Goal: Task Accomplishment & Management: Manage account settings

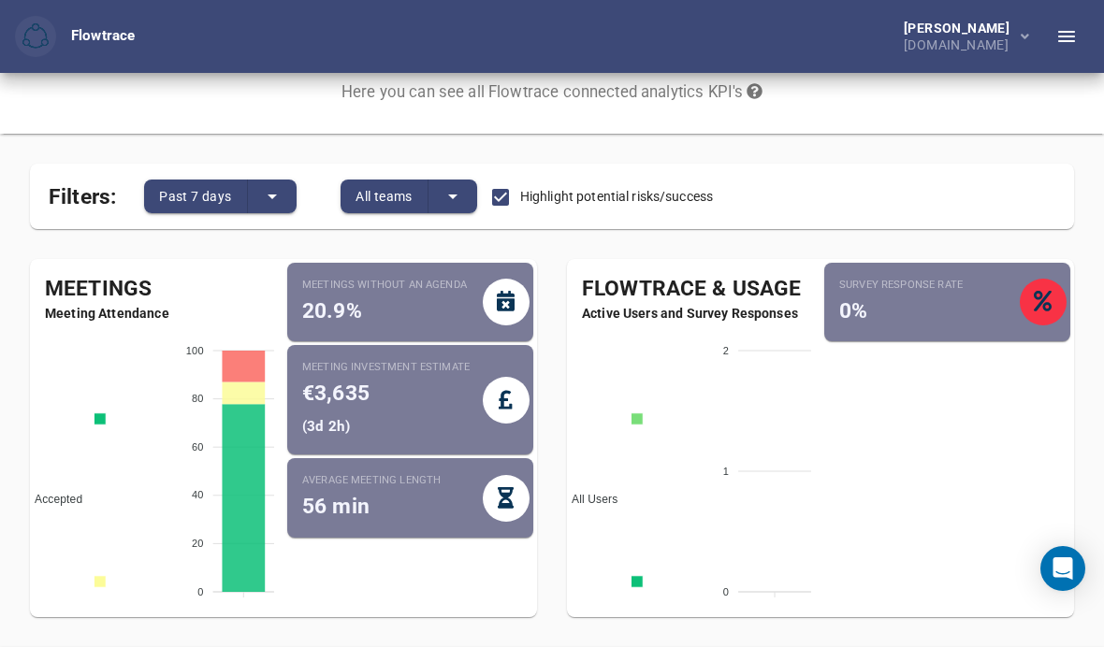
scroll to position [56, 0]
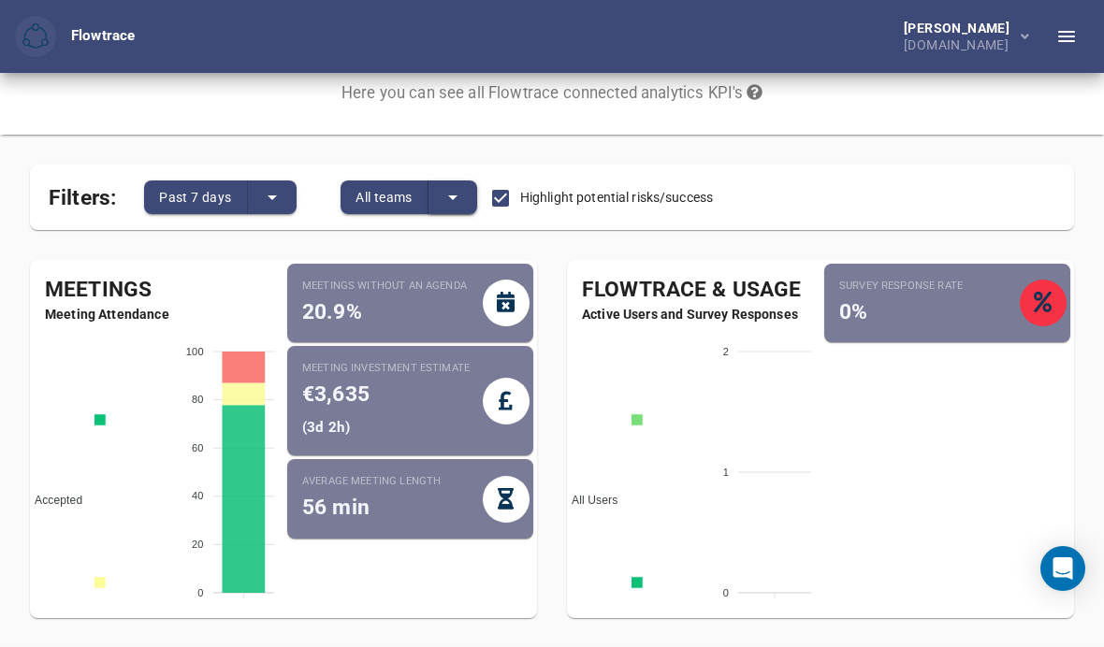
click at [432, 182] on button "split button" at bounding box center [452, 198] width 49 height 34
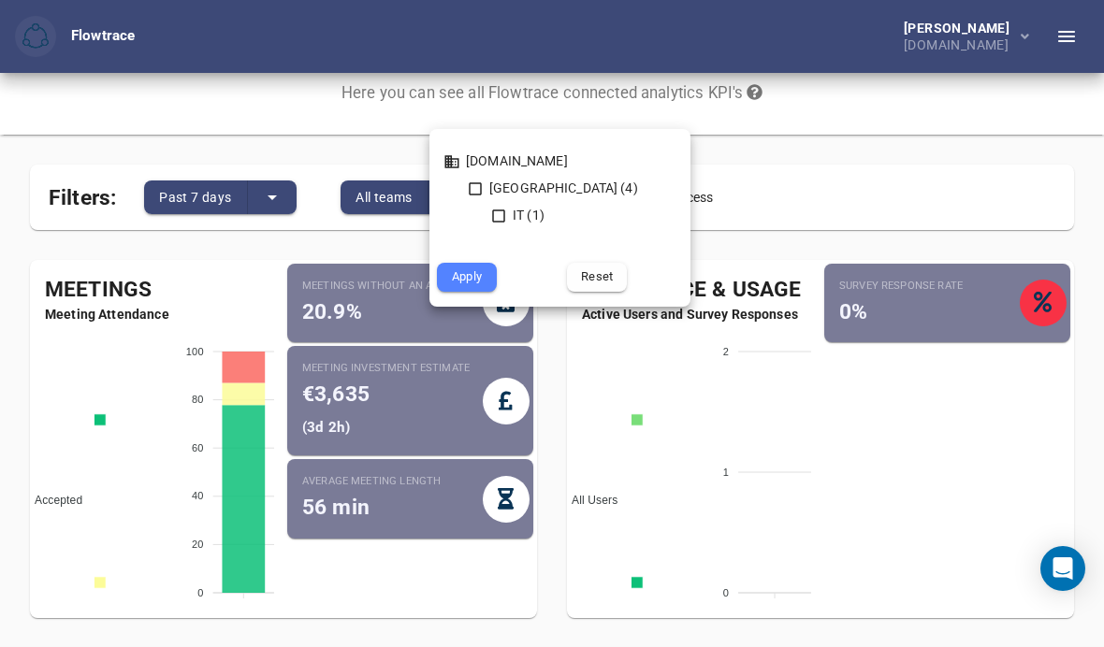
click at [839, 174] on div at bounding box center [552, 323] width 1104 height 647
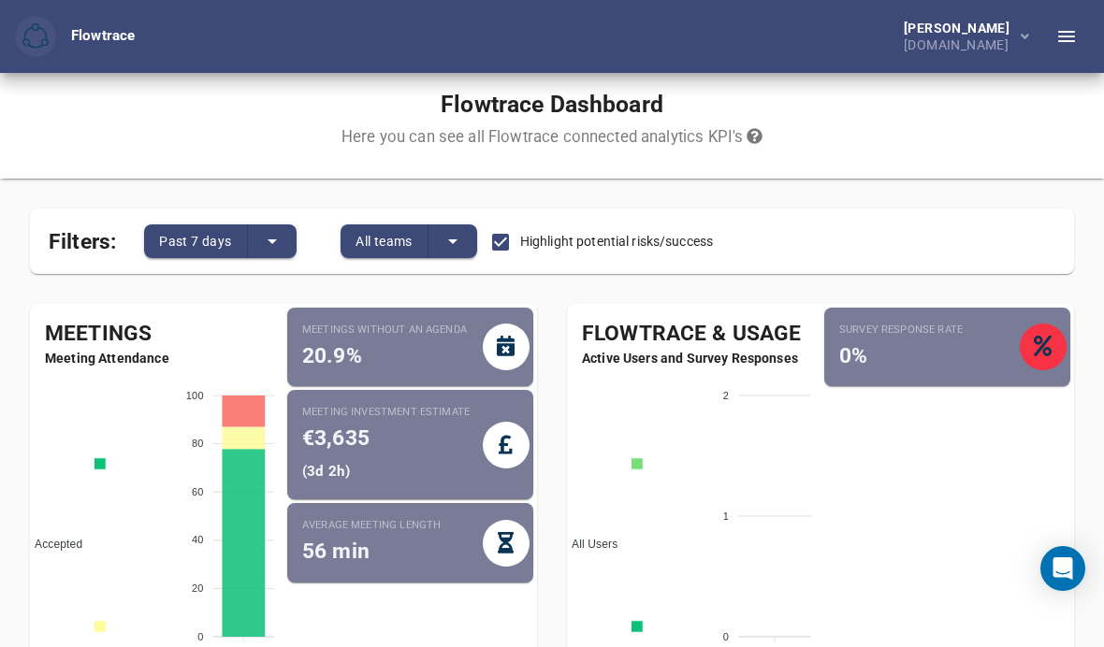
scroll to position [5, 0]
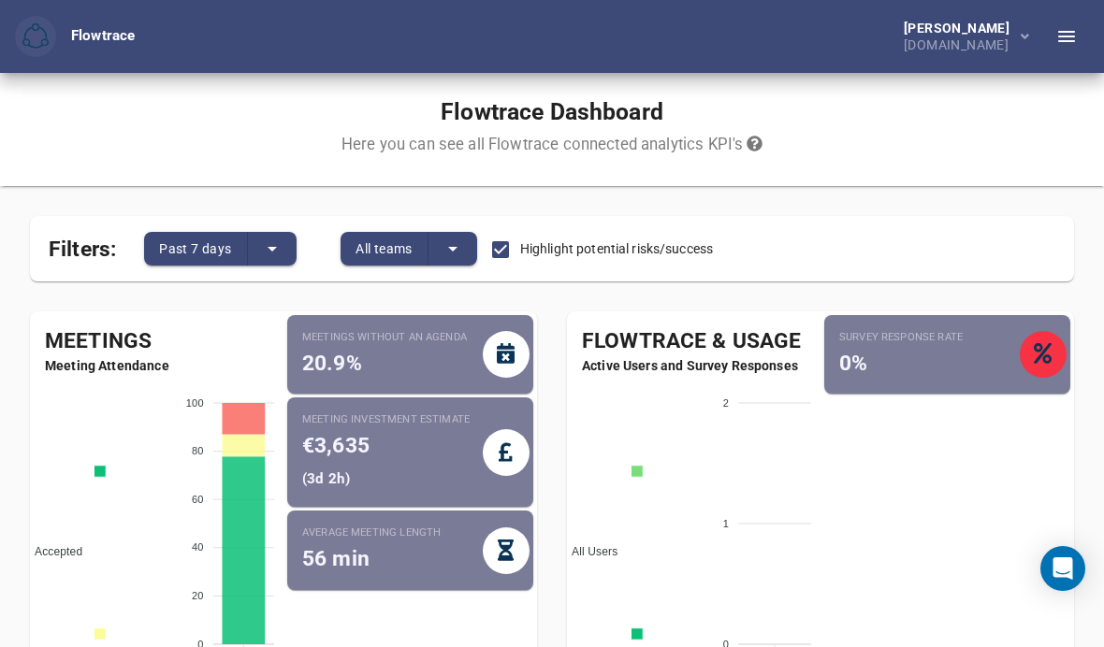
click at [1062, 33] on icon "button" at bounding box center [1066, 36] width 17 height 11
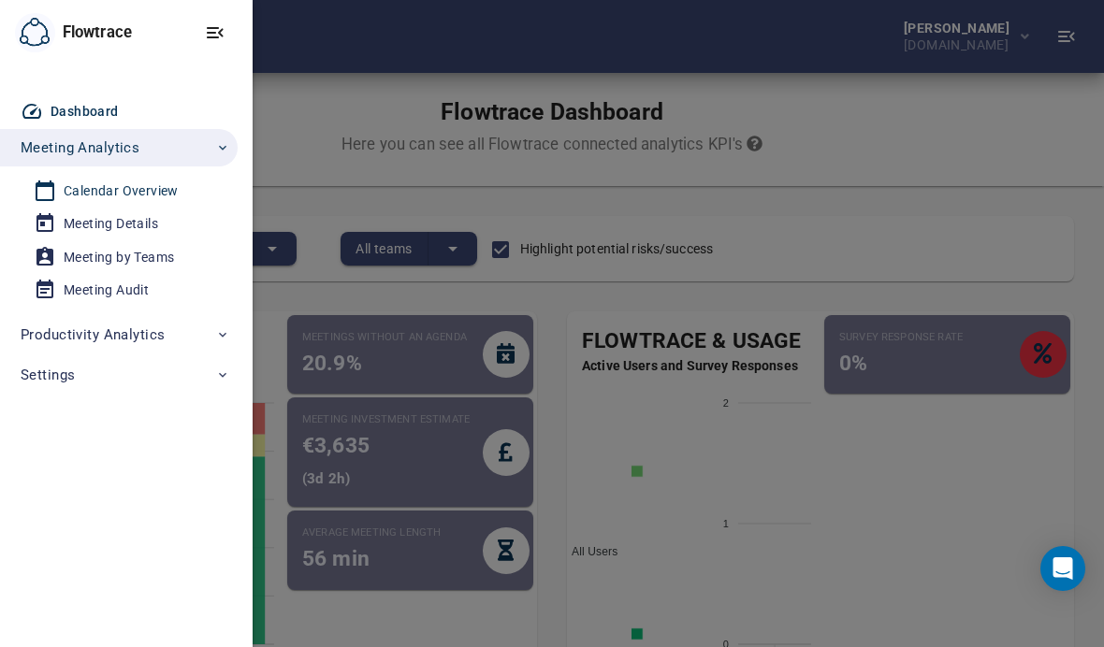
click at [182, 190] on span "Calendar Overview" at bounding box center [120, 191] width 173 height 23
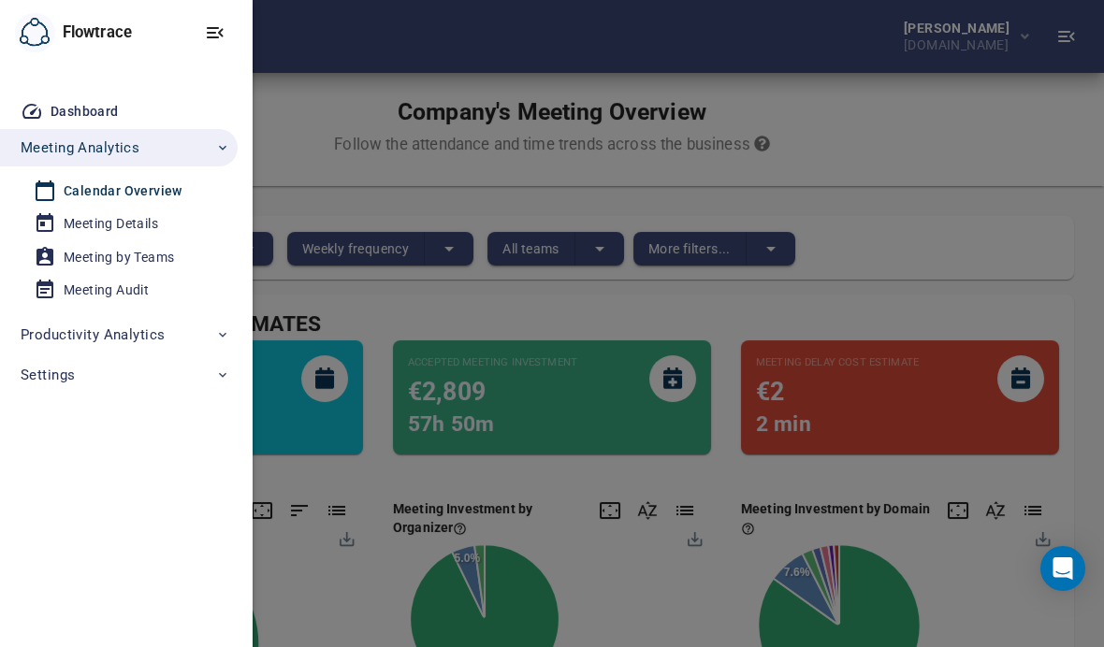
click at [924, 257] on div at bounding box center [552, 323] width 1104 height 647
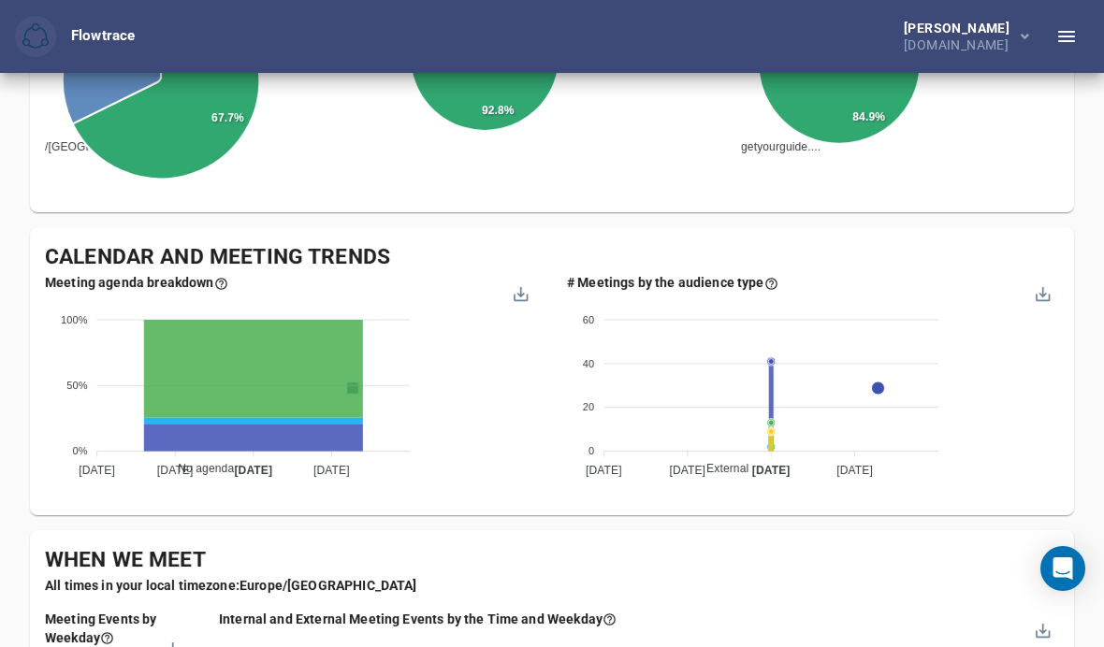
scroll to position [501, 0]
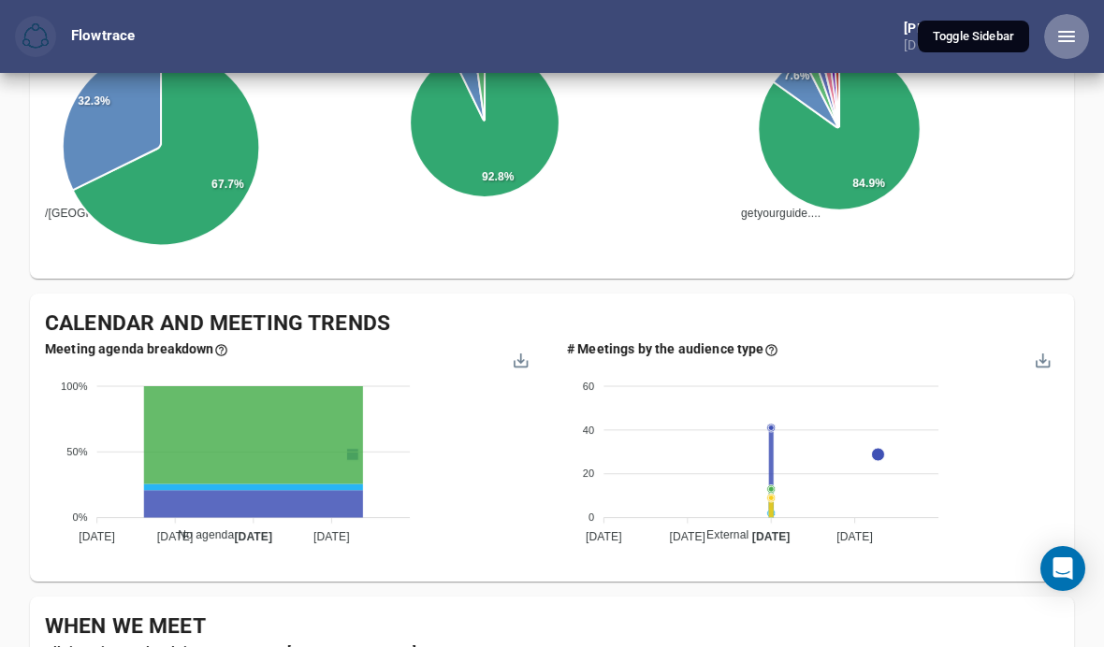
click at [1060, 39] on icon "button" at bounding box center [1066, 36] width 22 height 22
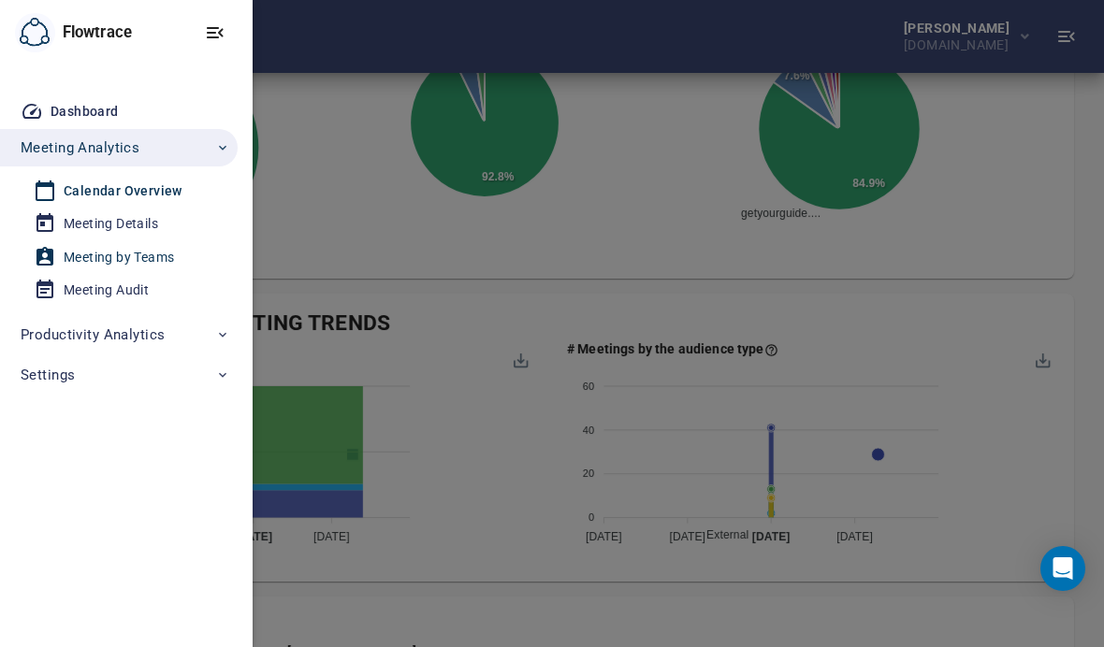
click at [115, 258] on div "Meeting by Teams" at bounding box center [119, 257] width 110 height 23
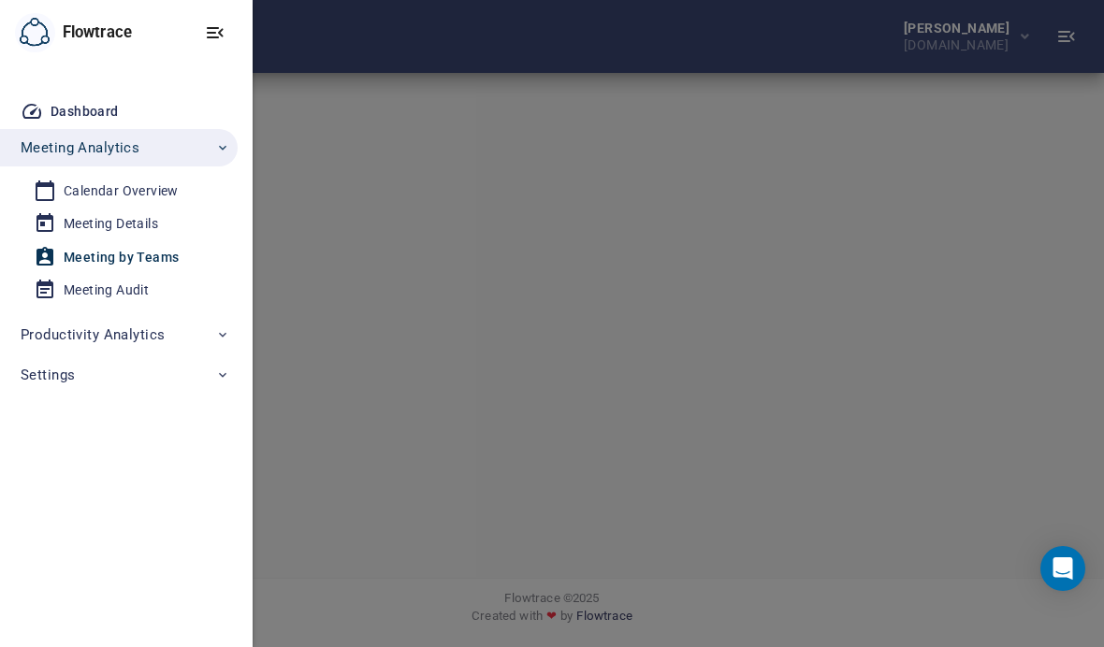
scroll to position [67, 0]
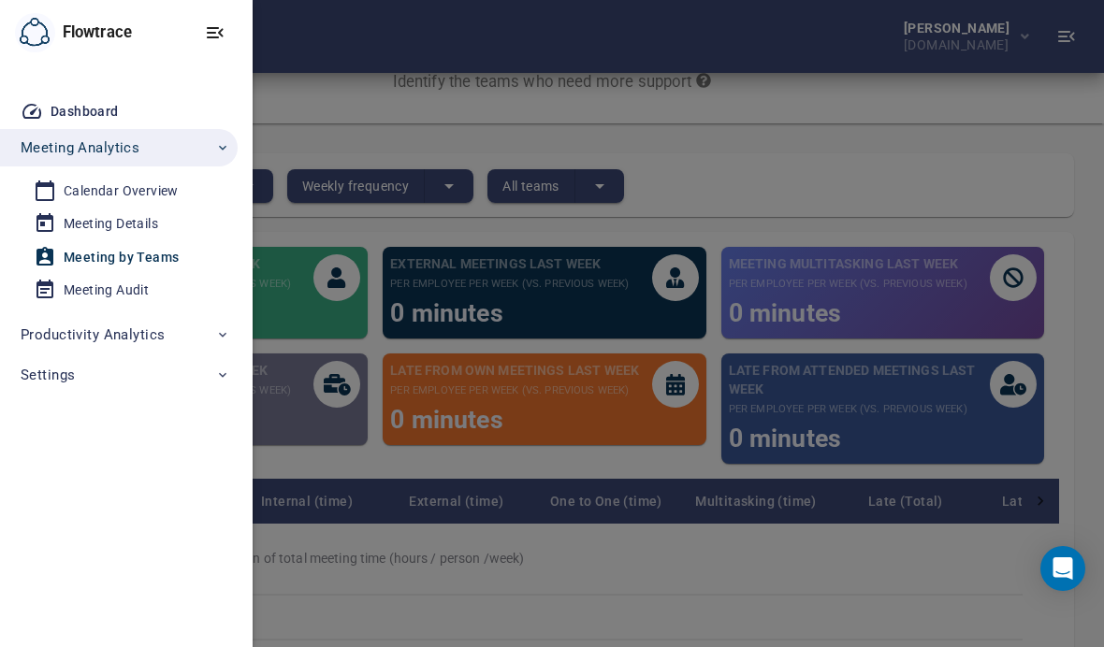
click at [360, 285] on div at bounding box center [552, 323] width 1104 height 647
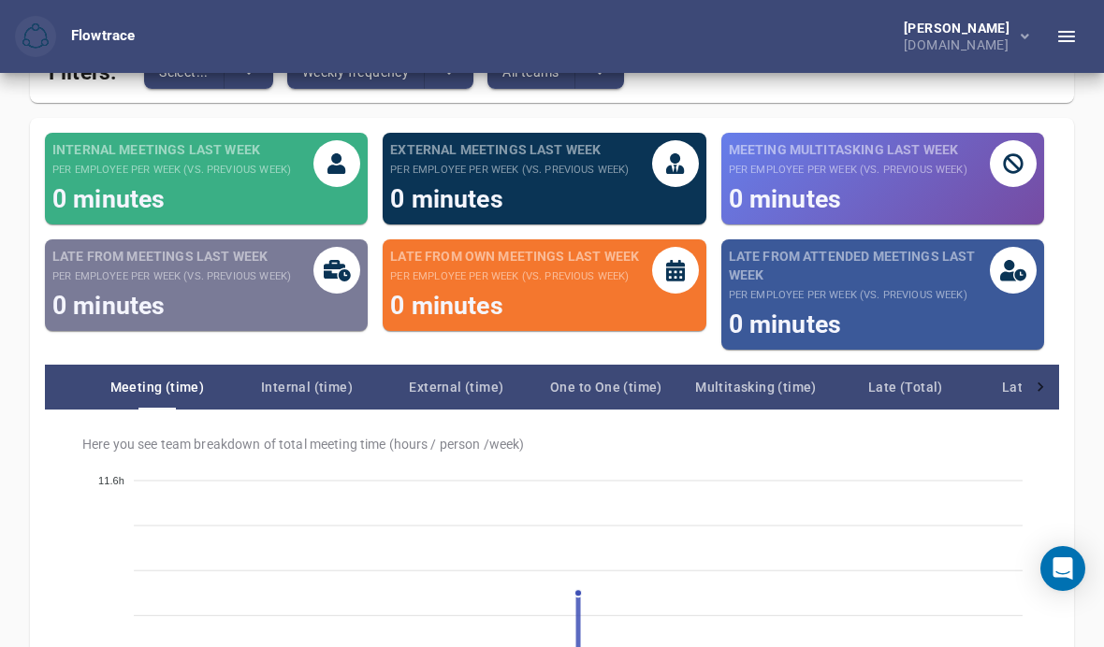
scroll to position [252, 0]
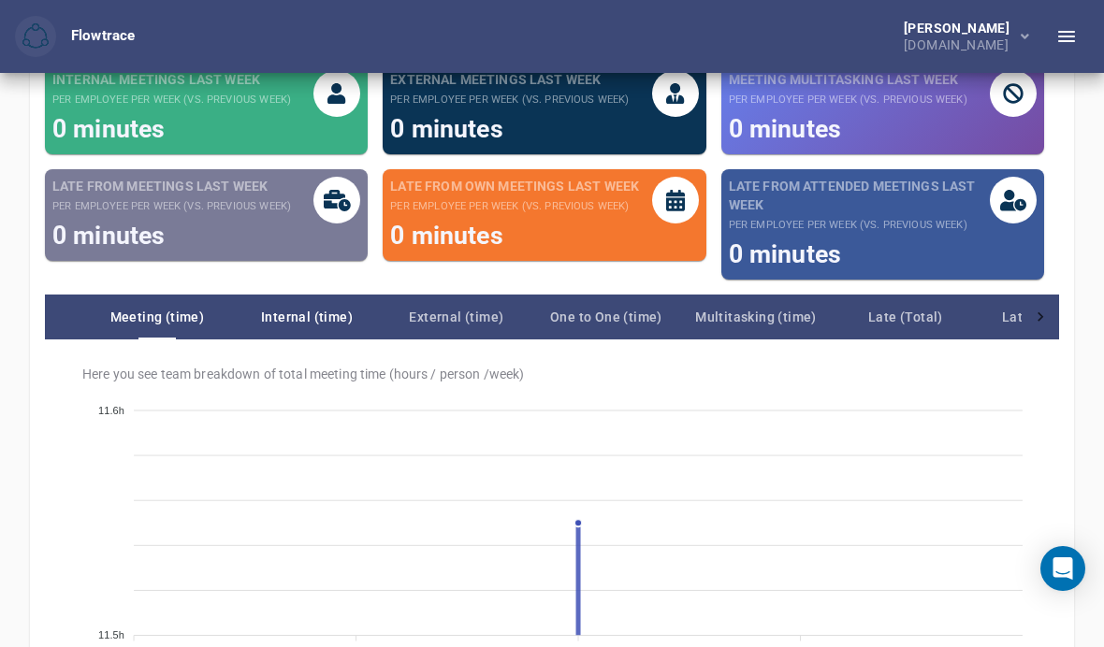
click at [339, 310] on span "Internal (time)" at bounding box center [307, 317] width 150 height 22
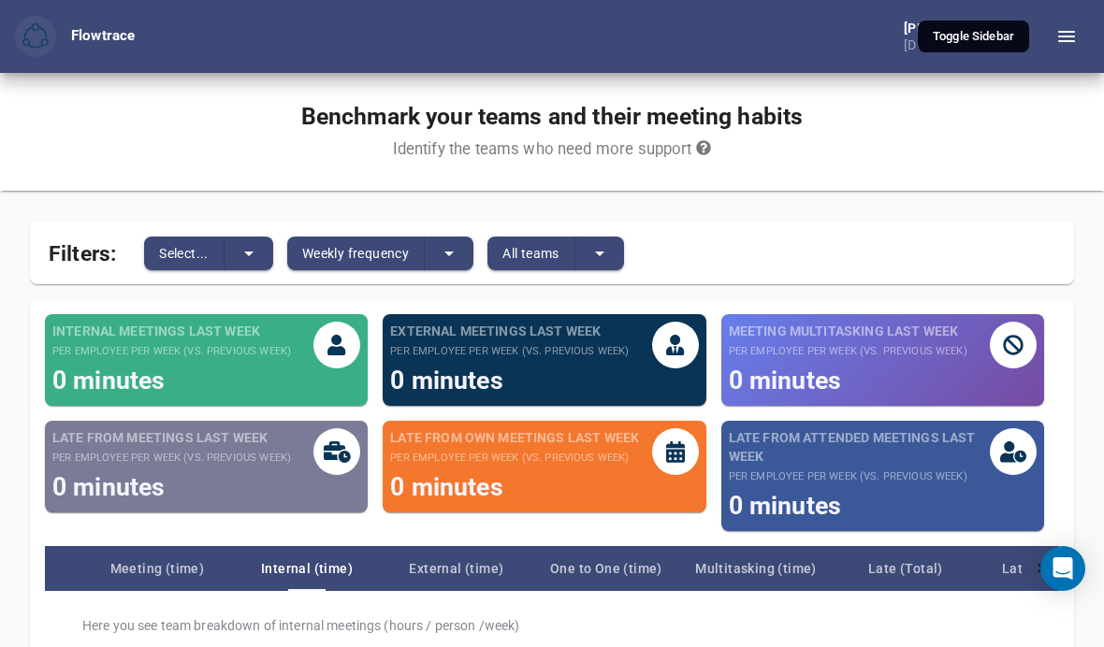
click at [1062, 44] on icon "button" at bounding box center [1066, 36] width 22 height 22
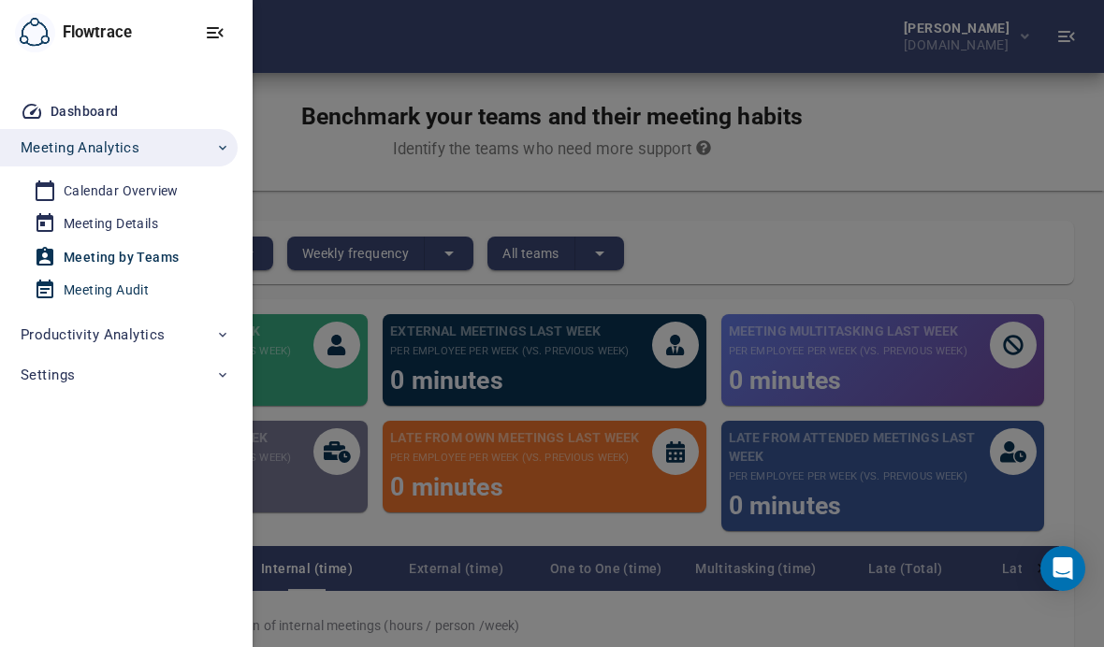
click at [122, 282] on div "Meeting Audit" at bounding box center [106, 290] width 85 height 23
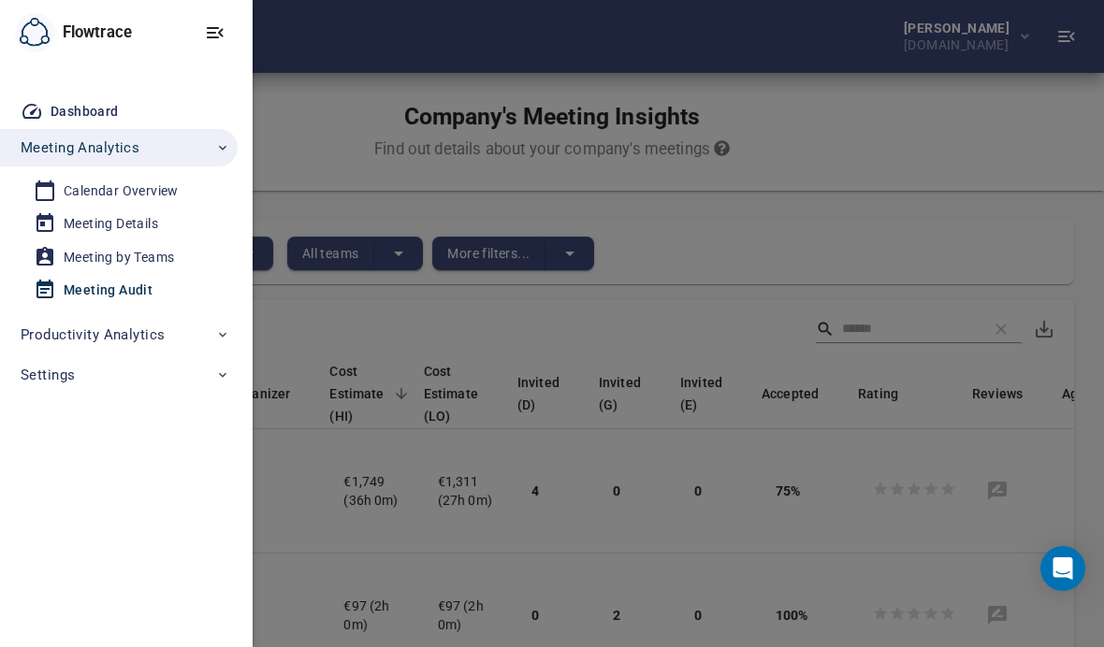
click at [368, 314] on div at bounding box center [552, 323] width 1104 height 647
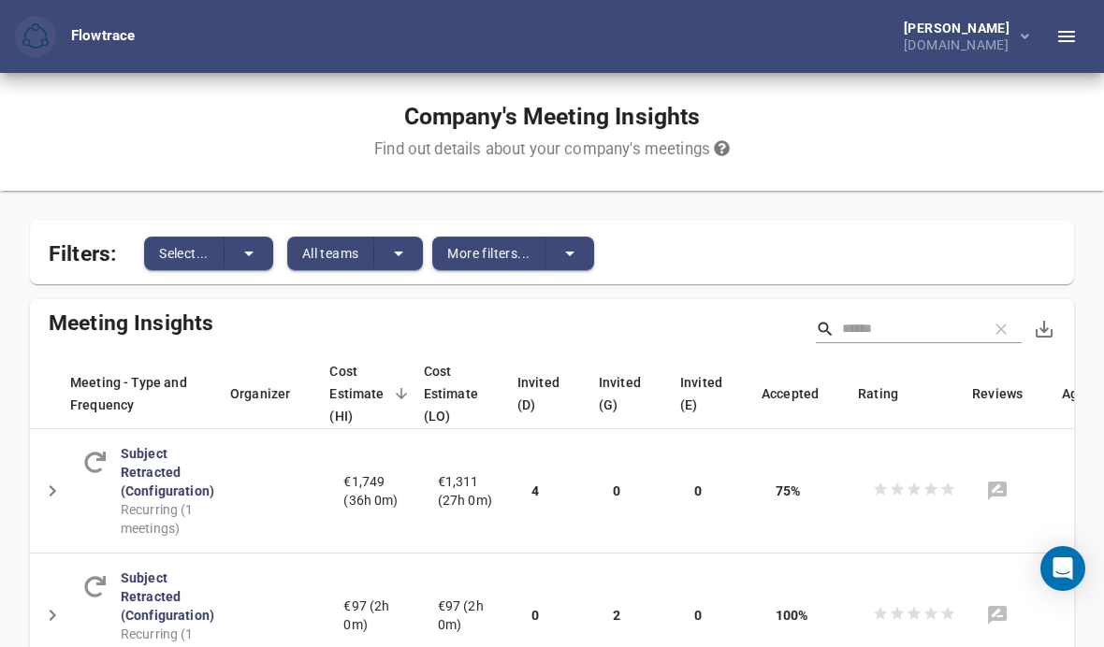
click at [1075, 41] on icon "button" at bounding box center [1066, 36] width 17 height 11
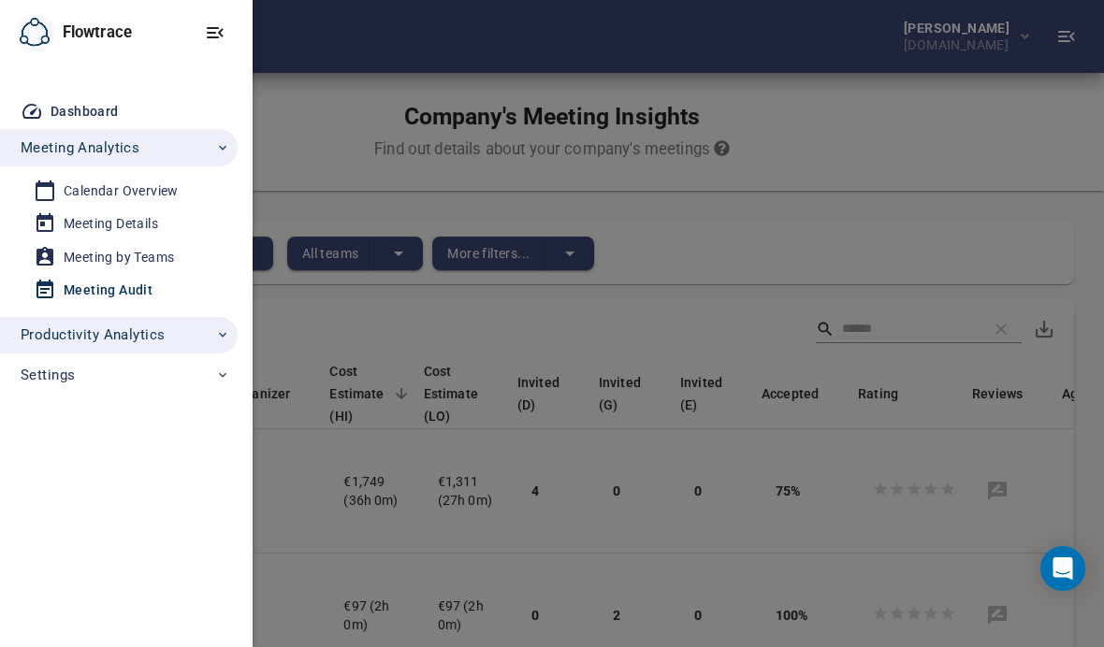
click at [185, 323] on span "Productivity Analytics" at bounding box center [126, 335] width 210 height 24
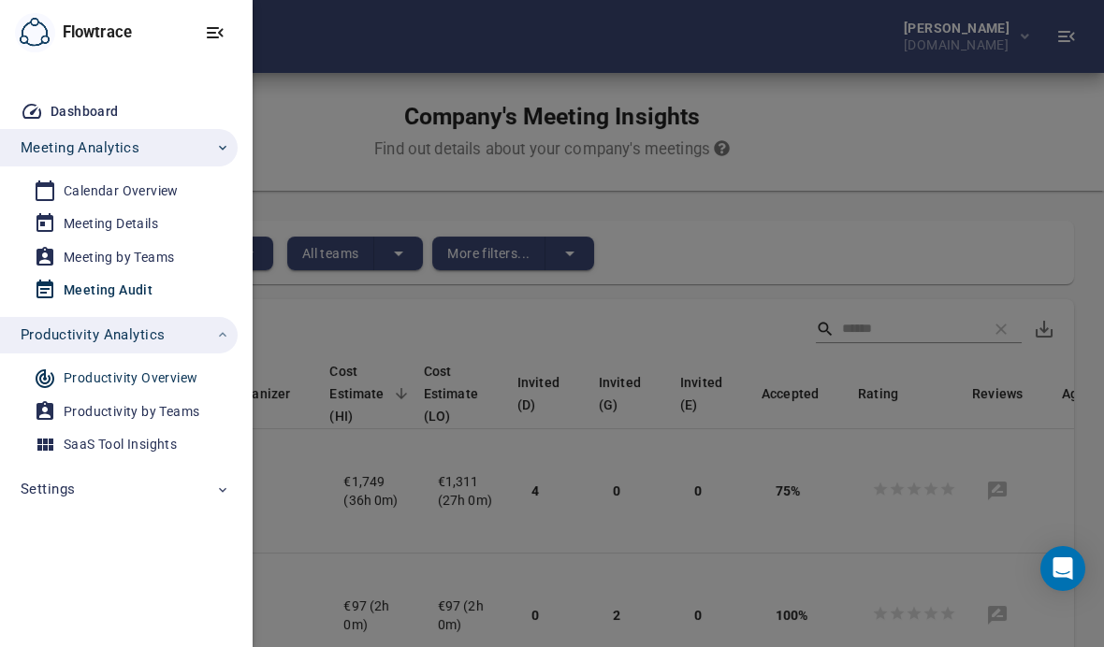
click at [181, 377] on div "Productivity Overview" at bounding box center [131, 378] width 134 height 23
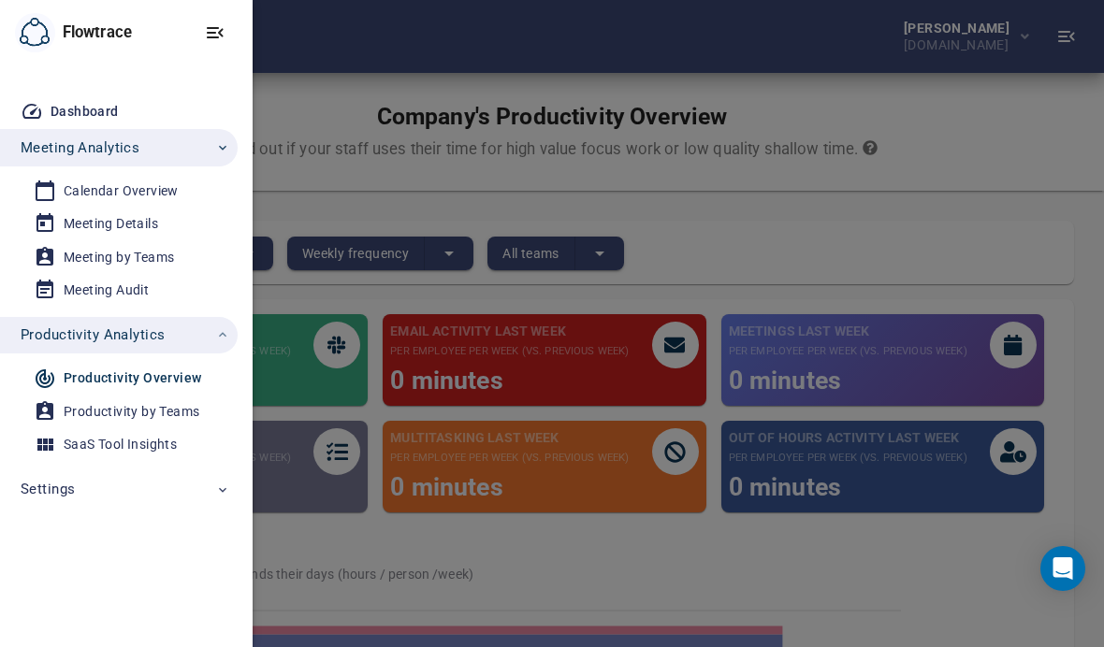
click at [1001, 282] on div at bounding box center [552, 323] width 1104 height 647
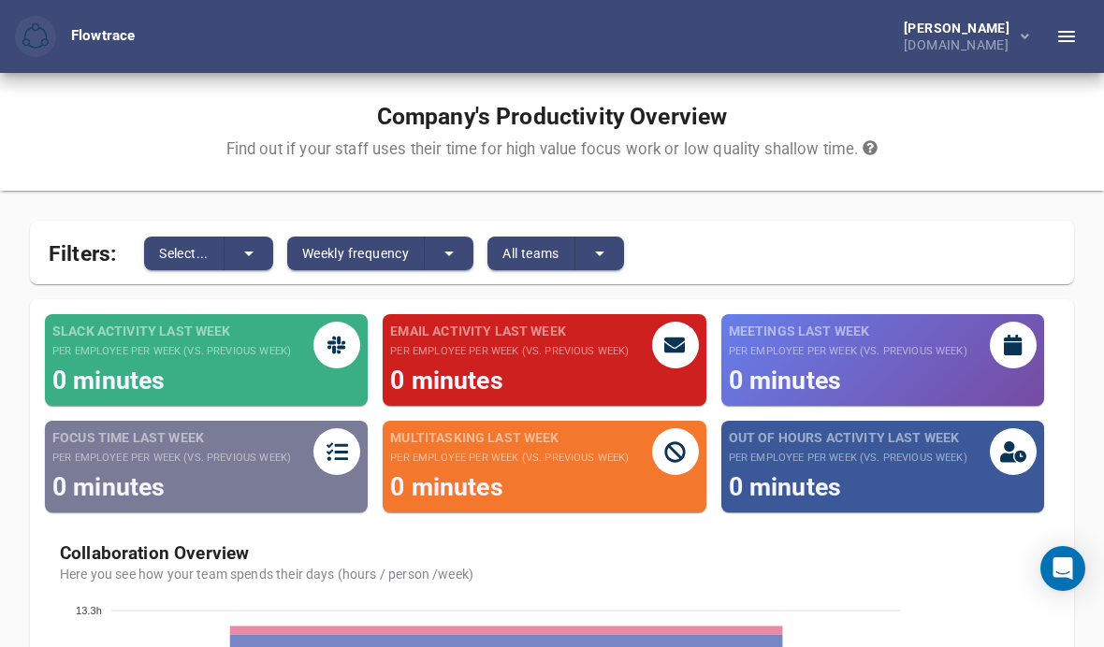
click at [1075, 36] on icon "button" at bounding box center [1066, 36] width 17 height 11
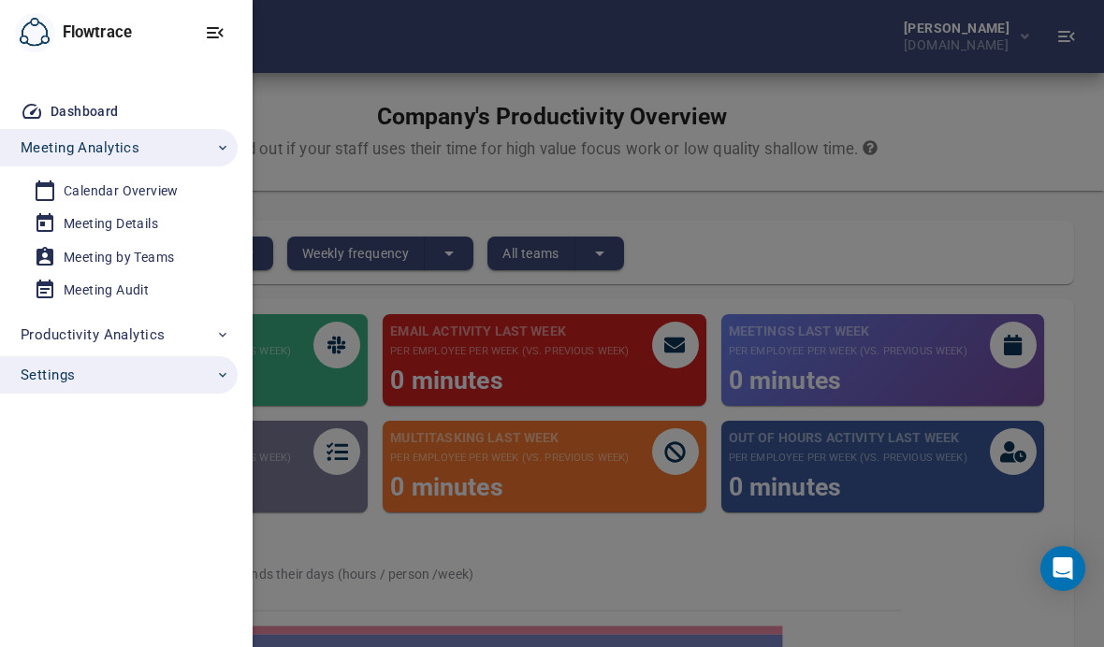
click at [181, 369] on span "Settings" at bounding box center [126, 375] width 210 height 24
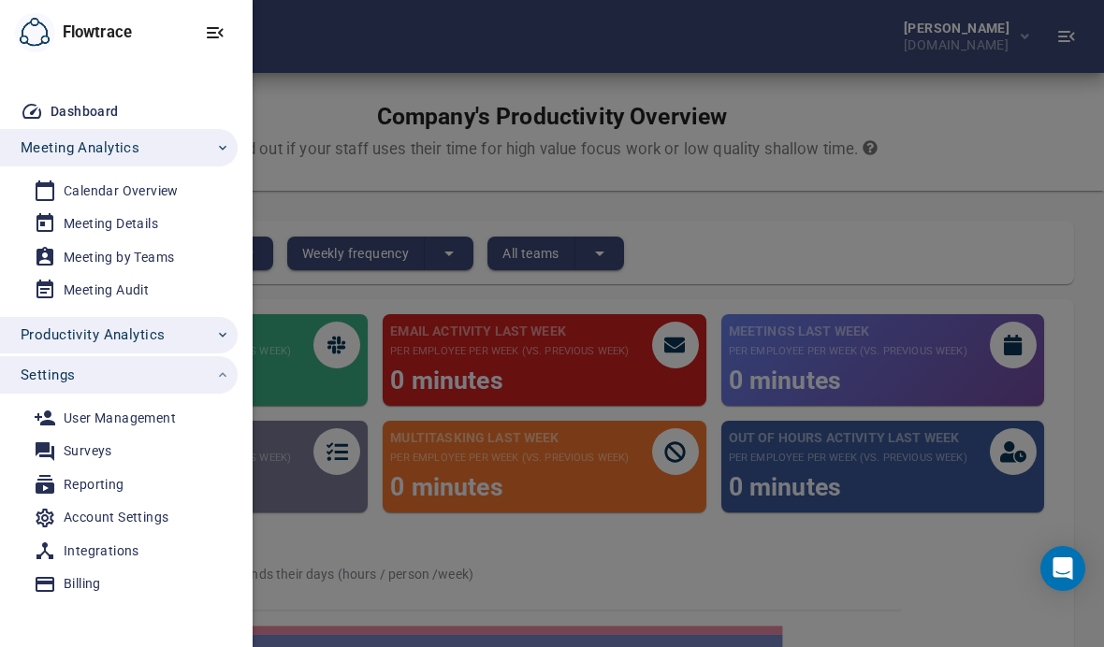
click at [176, 329] on span "Productivity Analytics" at bounding box center [126, 335] width 210 height 24
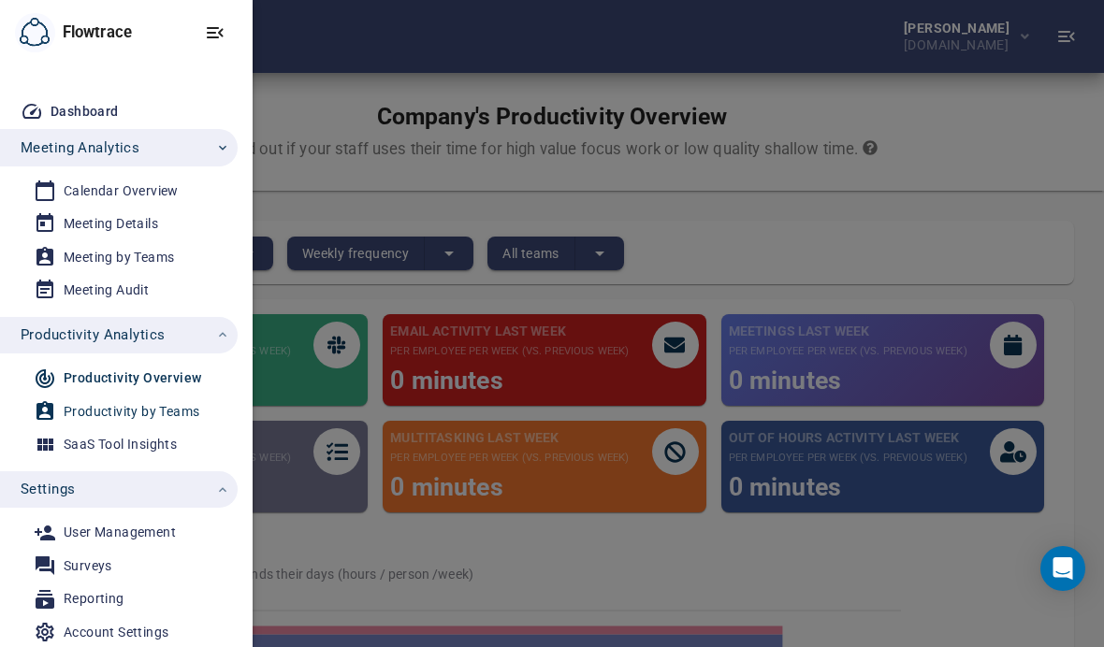
click at [203, 403] on span "Productivity by Teams" at bounding box center [120, 411] width 173 height 23
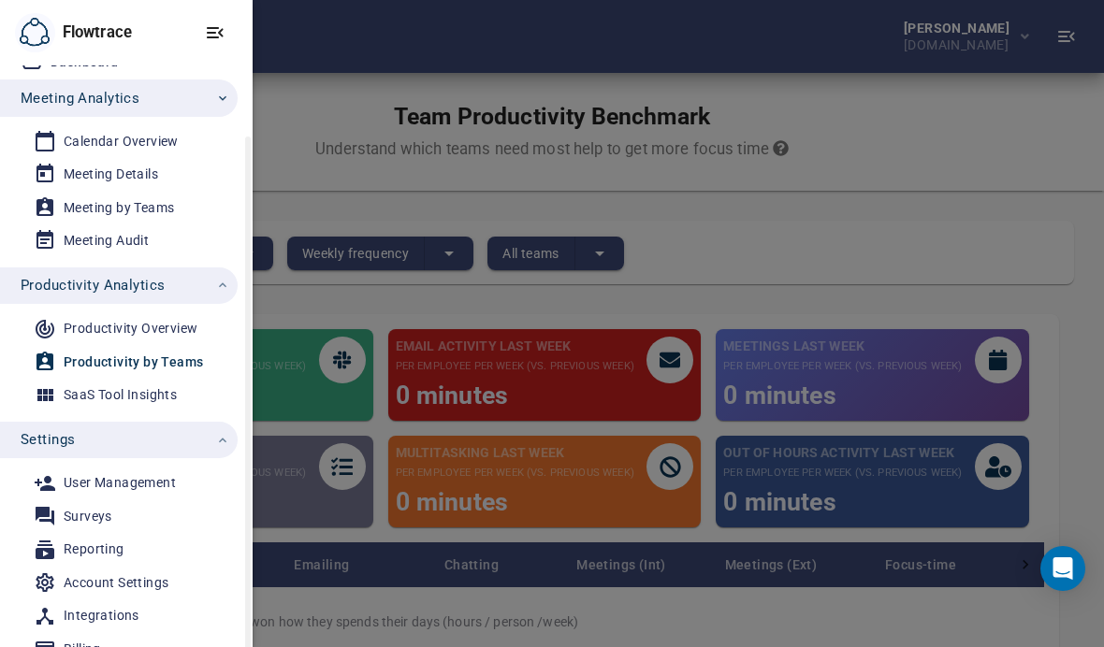
scroll to position [68, 0]
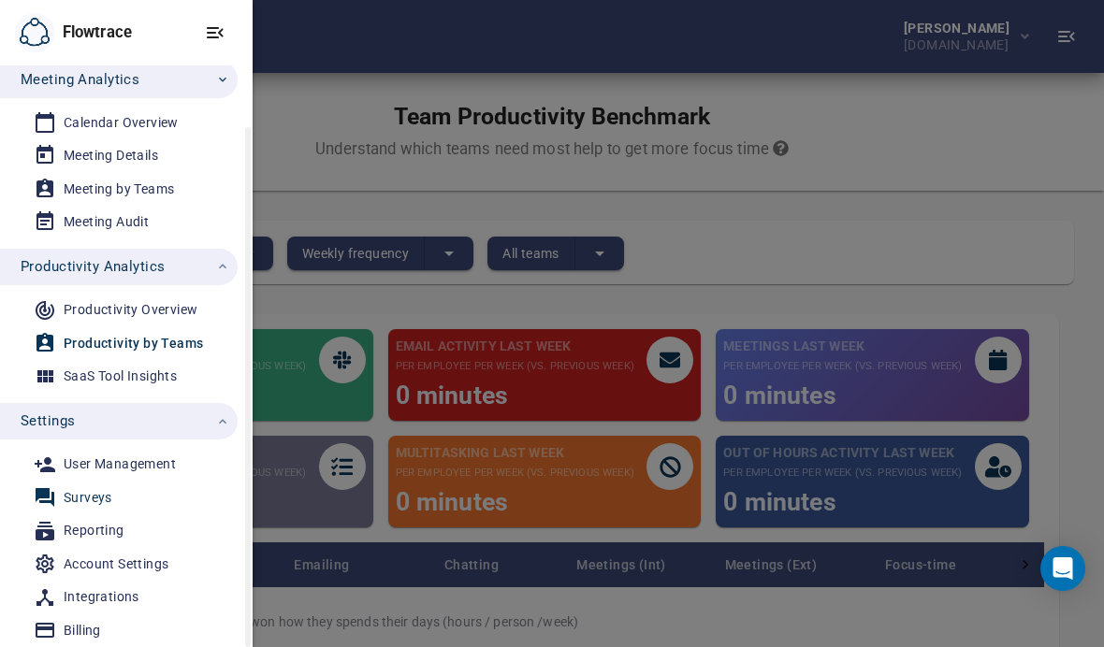
click at [167, 495] on span "Surveys" at bounding box center [120, 497] width 173 height 23
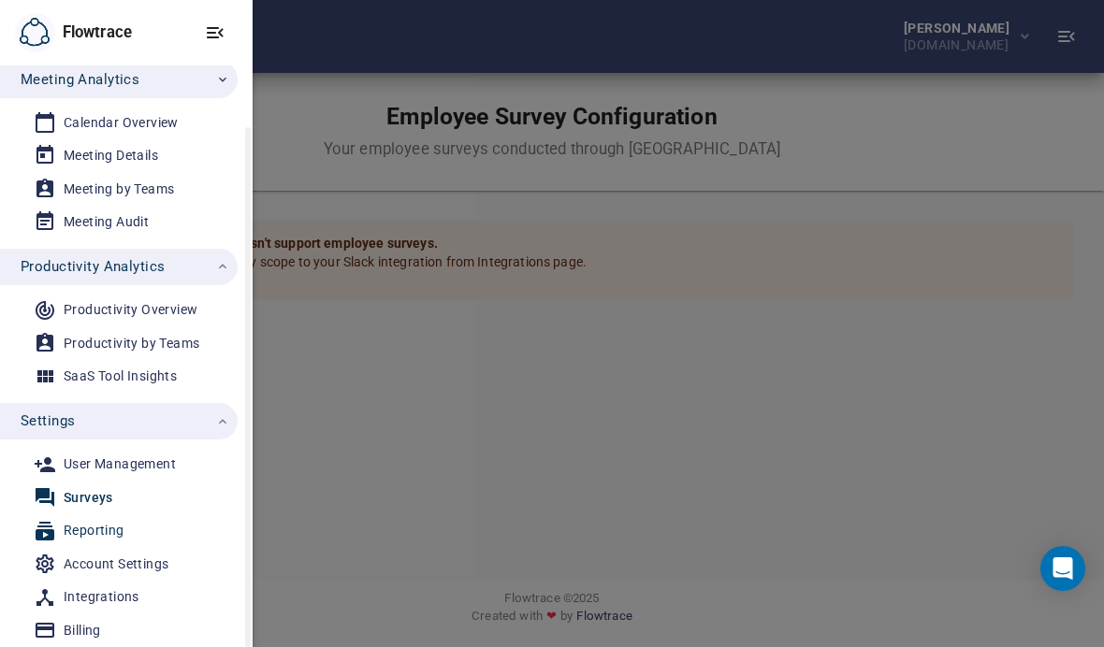
click at [74, 519] on div "Reporting" at bounding box center [94, 530] width 61 height 23
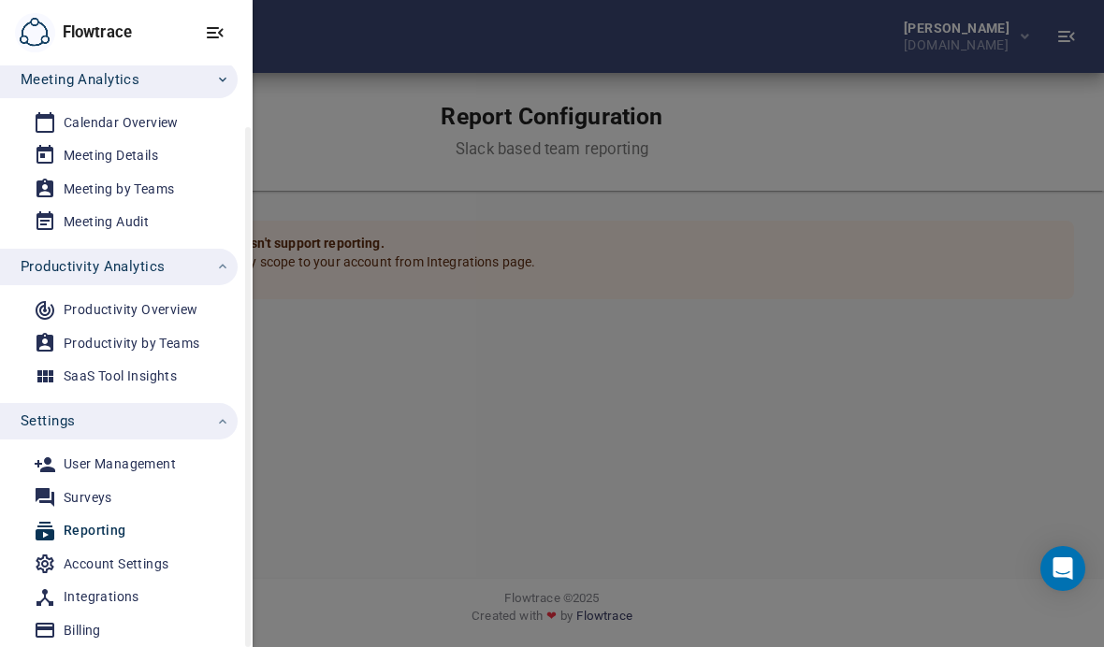
click at [45, 421] on span "Settings" at bounding box center [48, 421] width 54 height 24
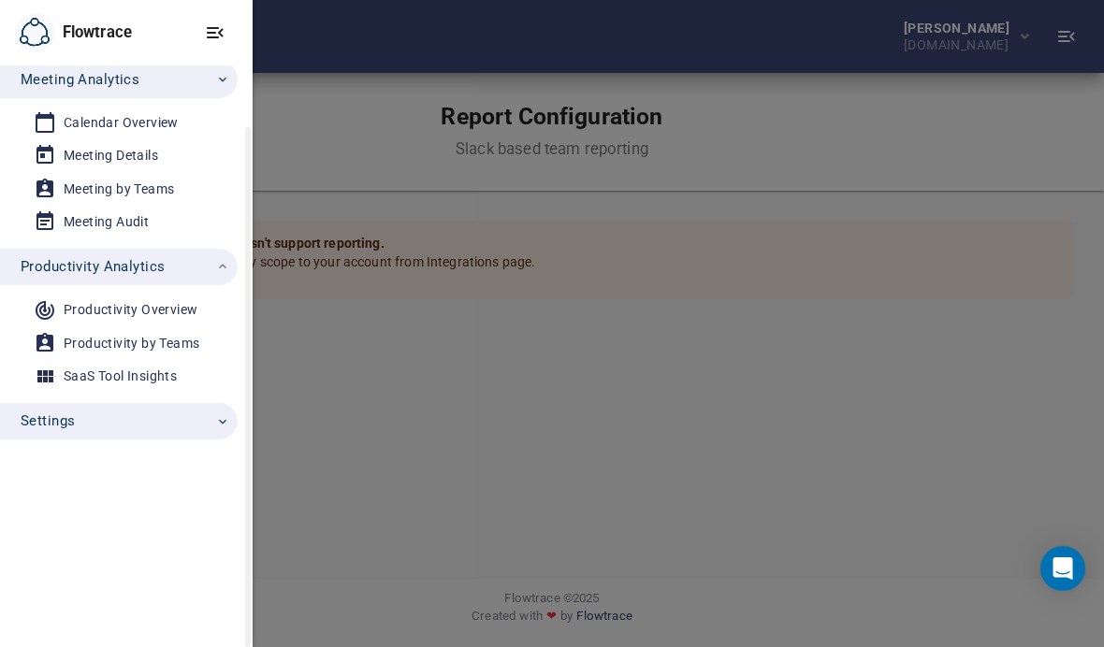
click at [42, 424] on span "Settings" at bounding box center [48, 421] width 54 height 24
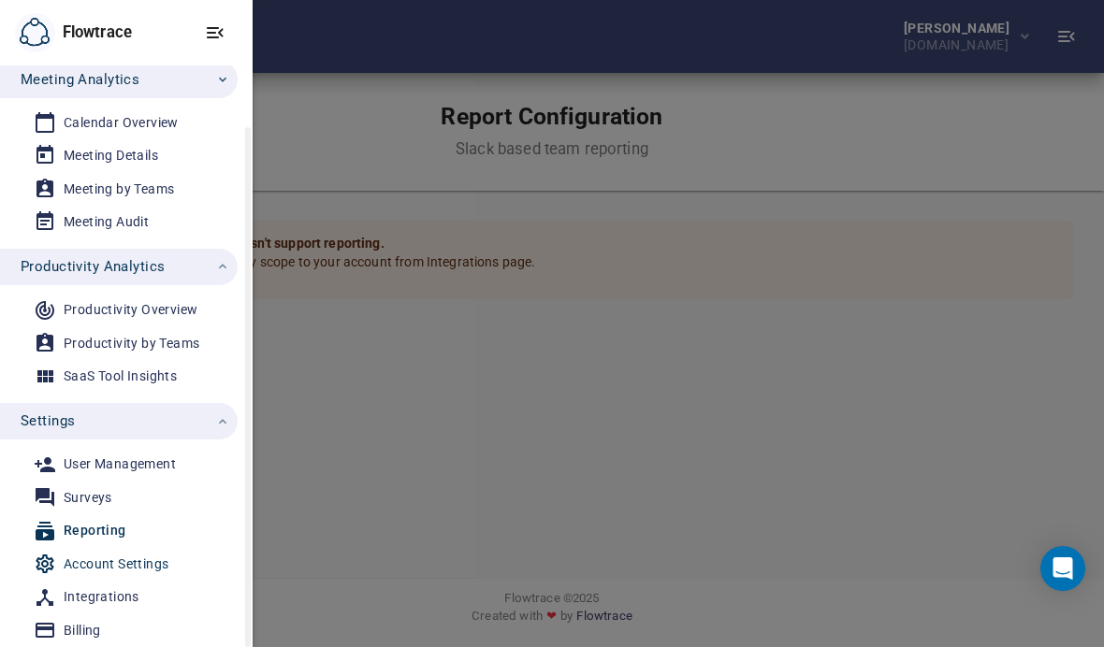
click at [70, 554] on div "Account Settings" at bounding box center [116, 564] width 105 height 23
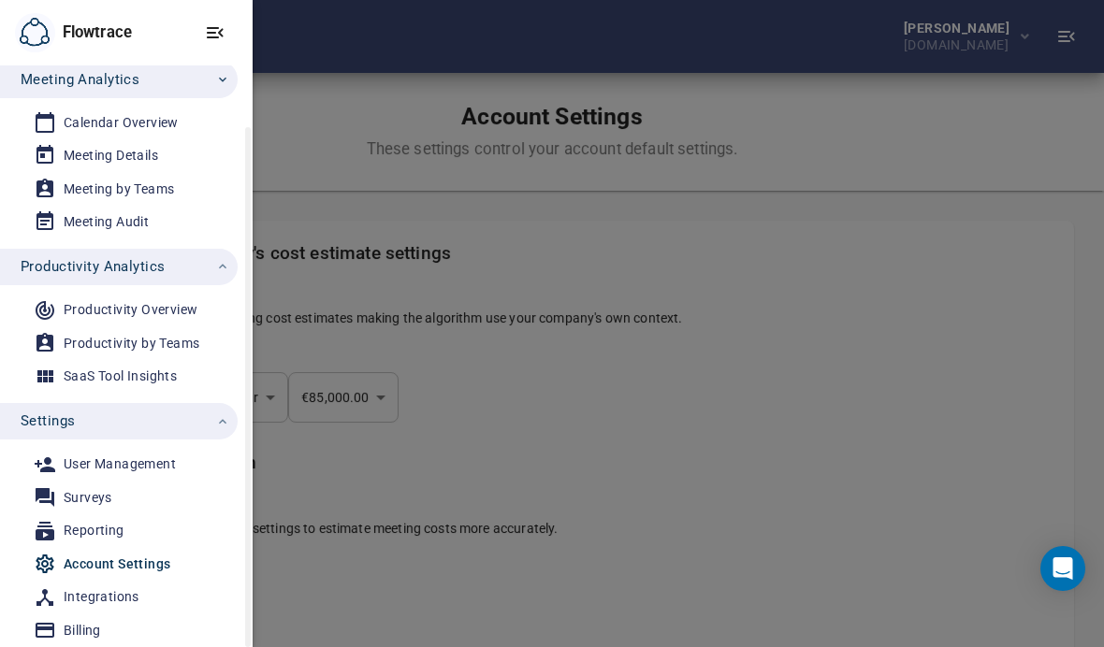
select select "***"
click at [1057, 404] on div at bounding box center [552, 323] width 1104 height 647
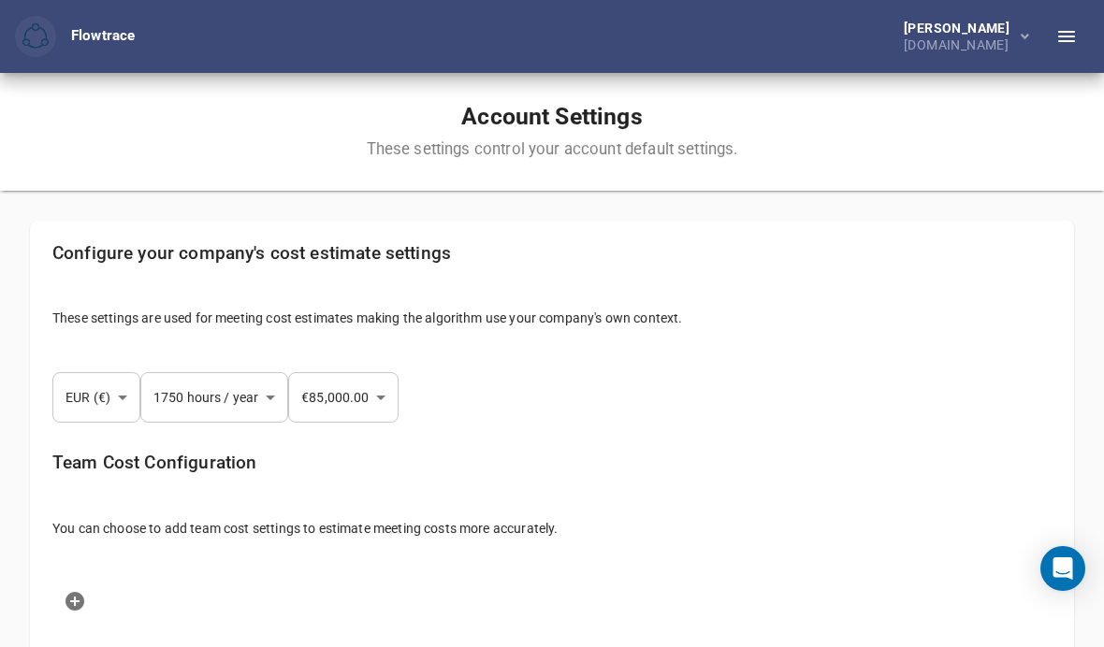
click at [198, 397] on body "Flowtrace Flowtrace [PERSON_NAME][DOMAIN_NAME] Account Settings These settings …" at bounding box center [552, 323] width 1104 height 647
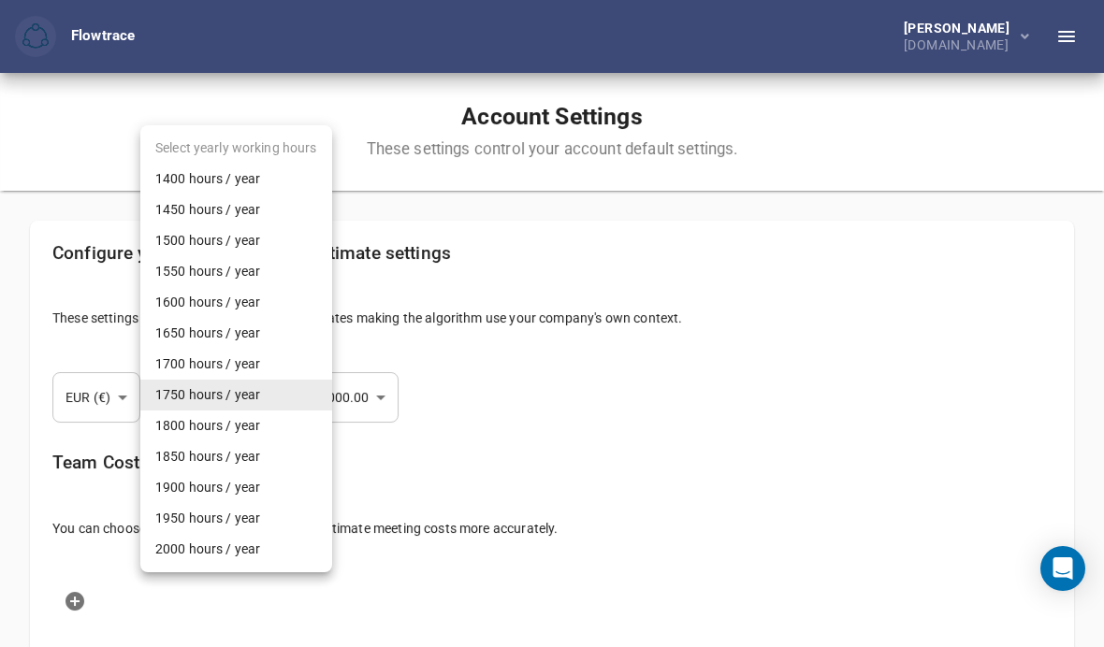
click at [757, 345] on div at bounding box center [552, 323] width 1104 height 647
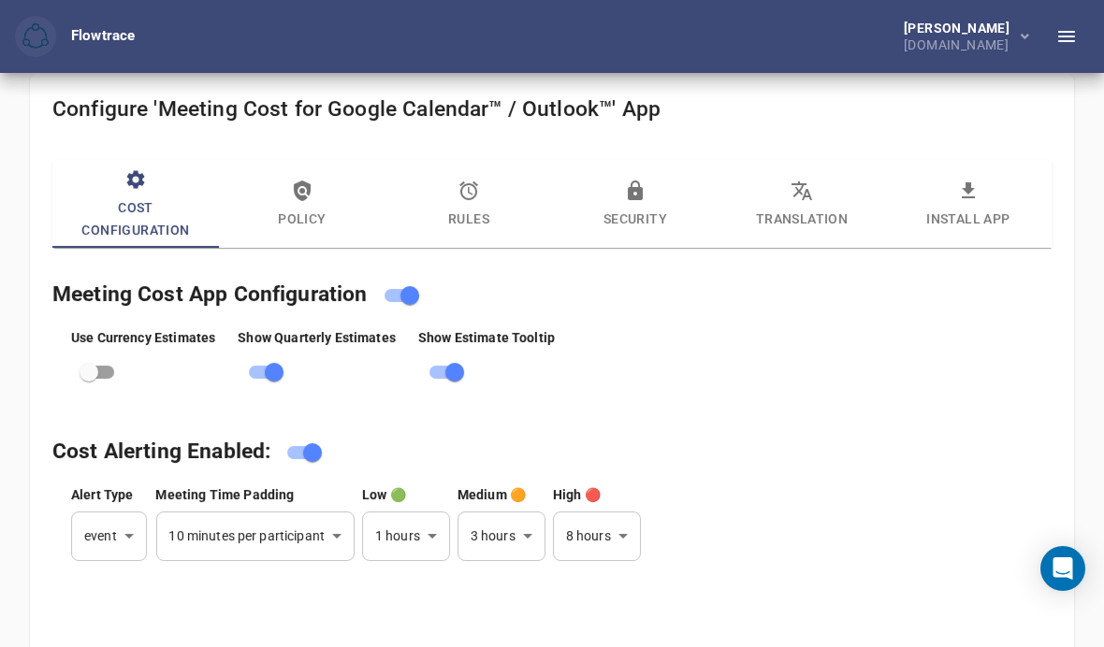
scroll to position [902, 0]
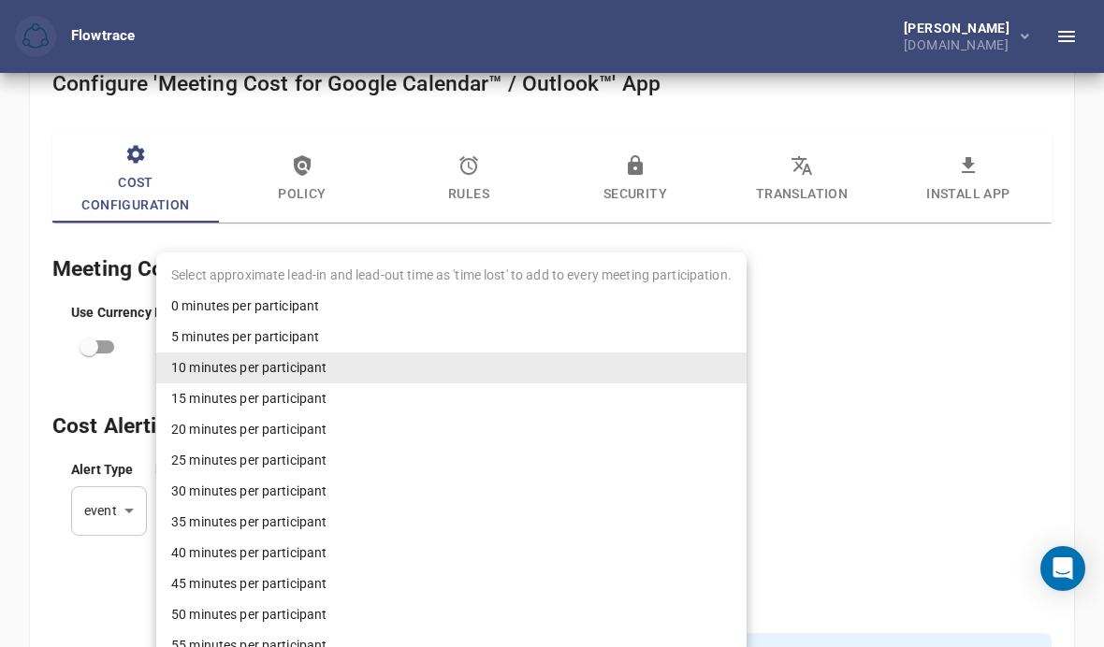
click at [196, 339] on li "5 minutes per participant" at bounding box center [451, 337] width 590 height 31
type input "*"
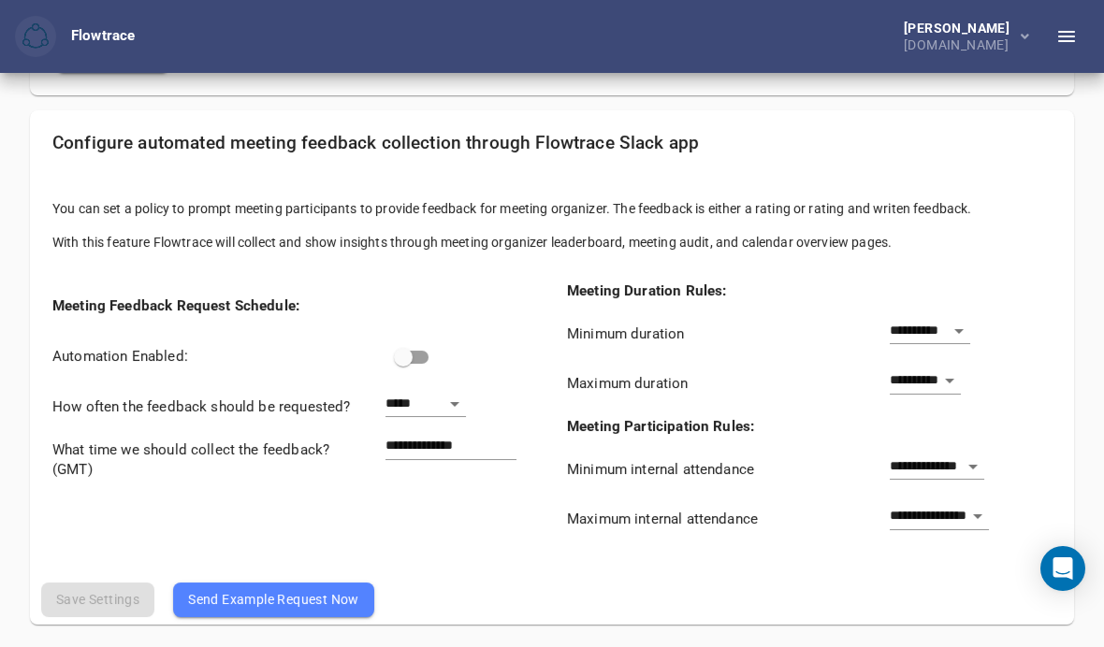
scroll to position [1581, 0]
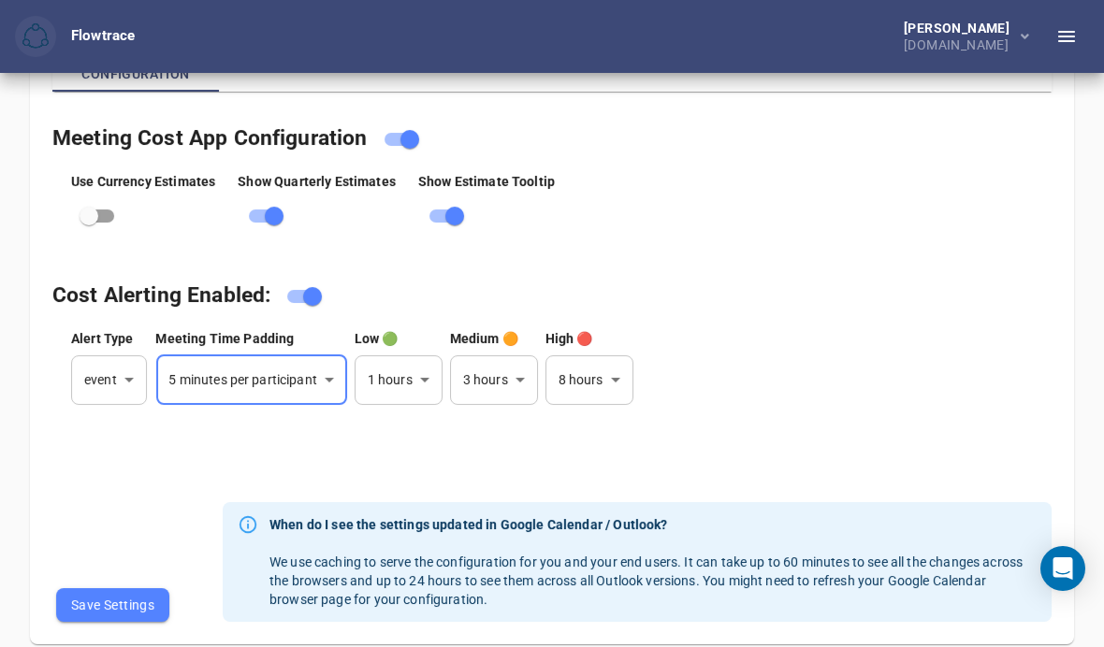
click at [100, 601] on span "Save Settings" at bounding box center [112, 605] width 83 height 22
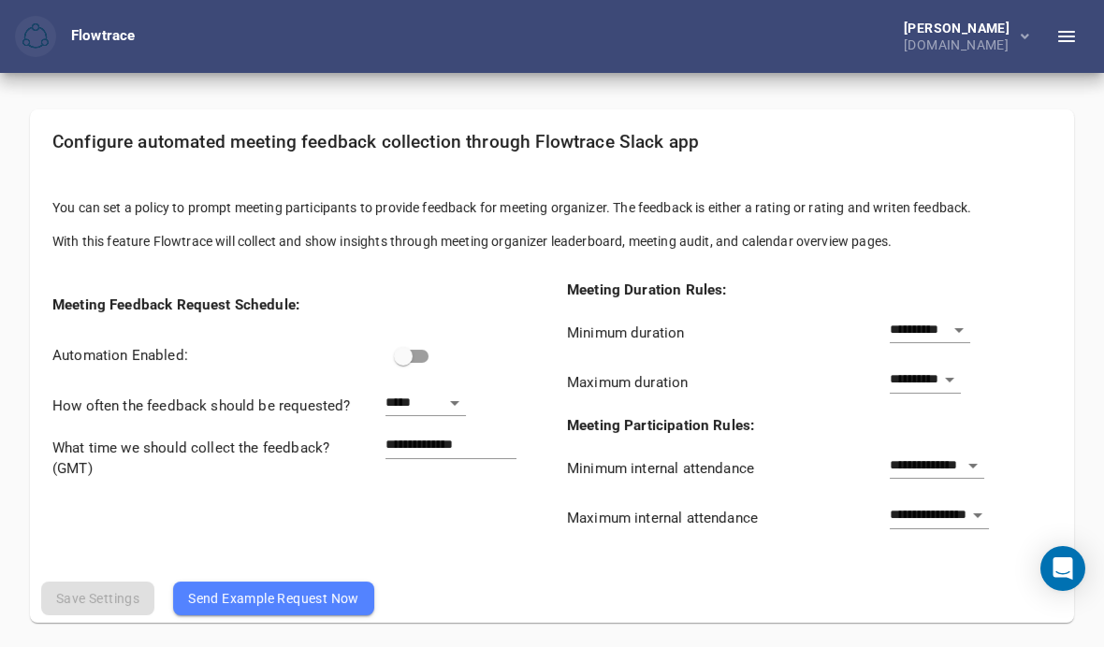
scroll to position [79, 0]
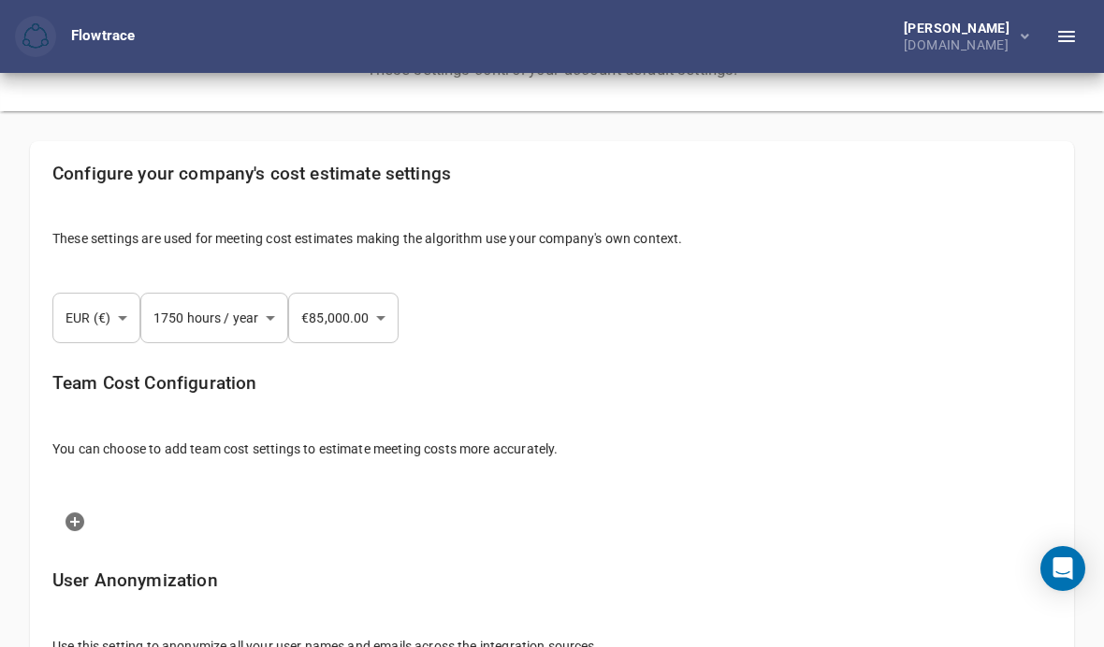
select select "***"
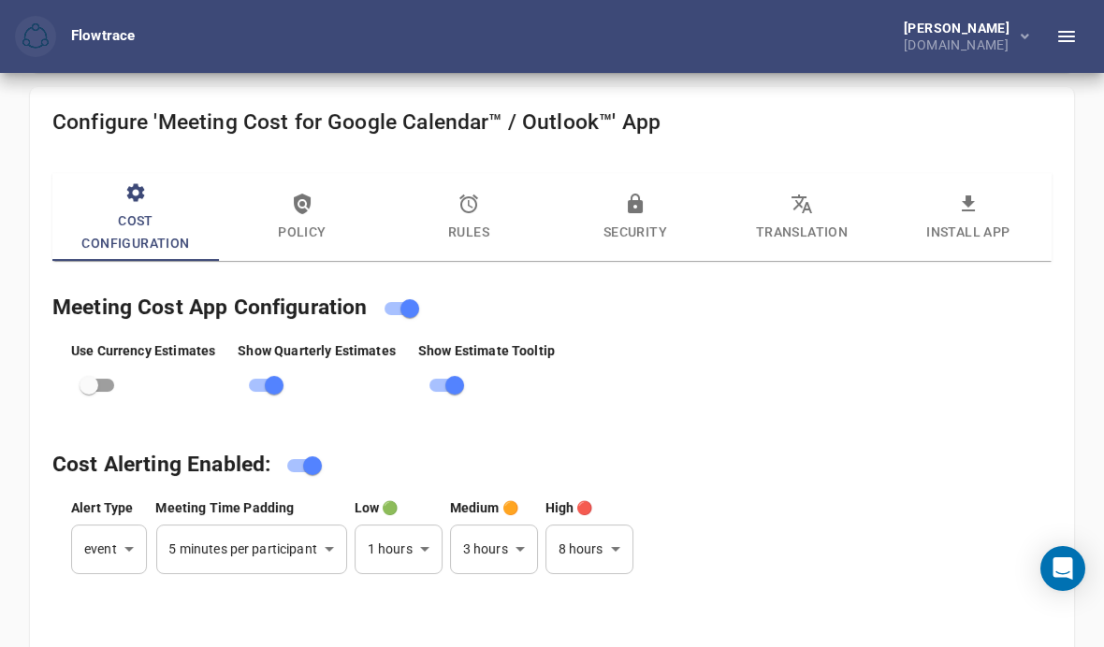
scroll to position [871, 0]
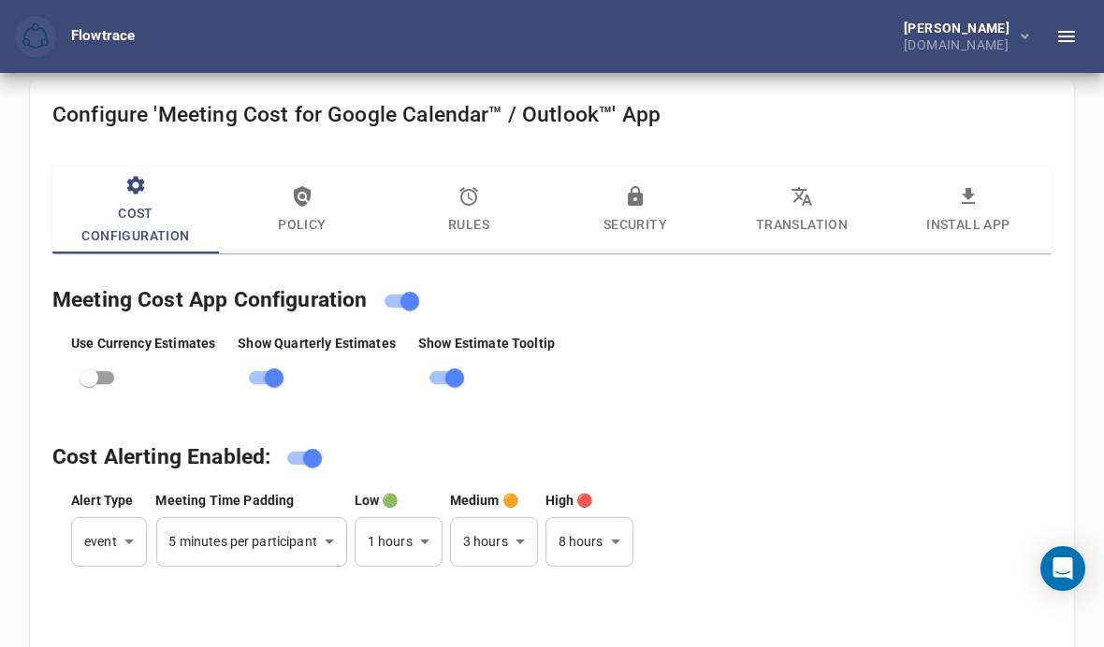
click at [300, 202] on icon "button" at bounding box center [302, 196] width 22 height 22
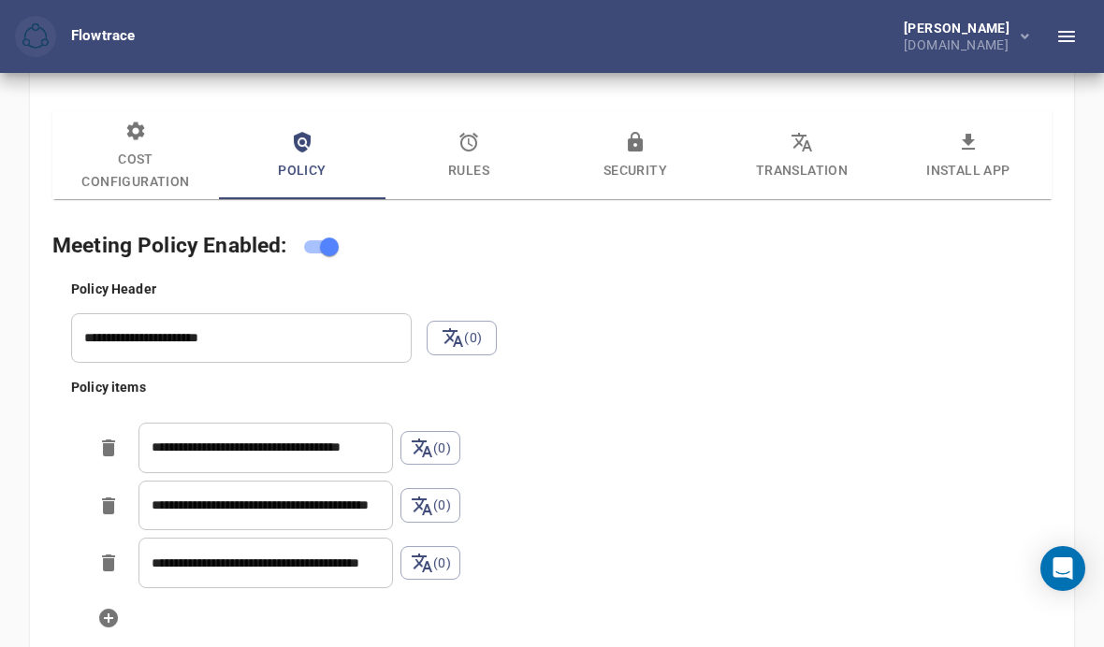
scroll to position [918, 0]
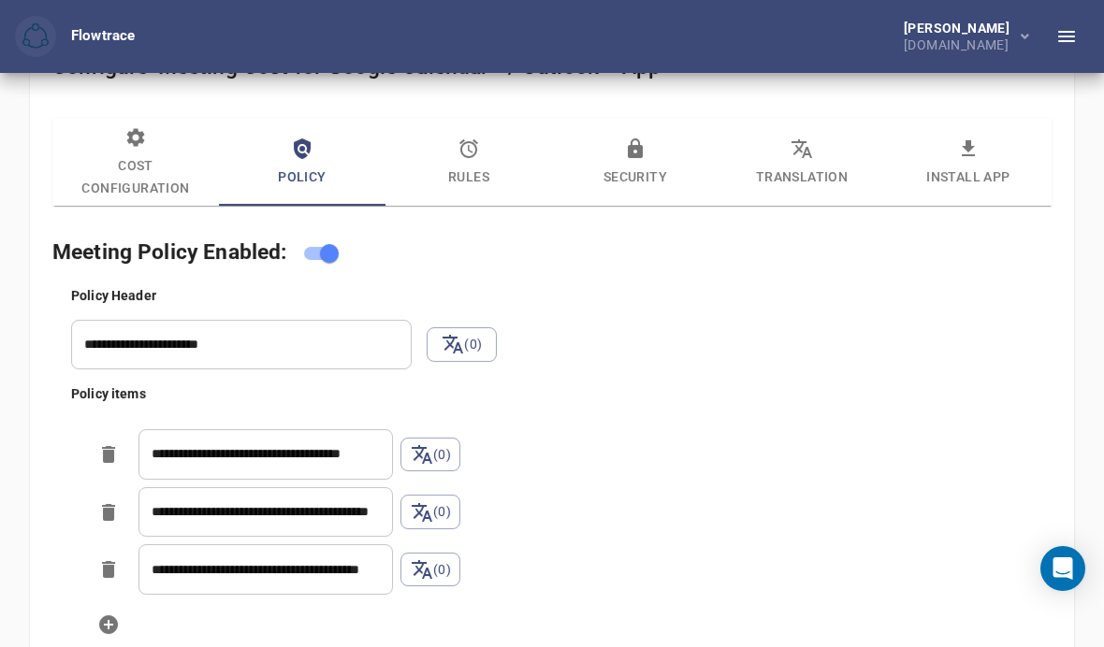
click at [486, 159] on span "Rules" at bounding box center [469, 162] width 144 height 51
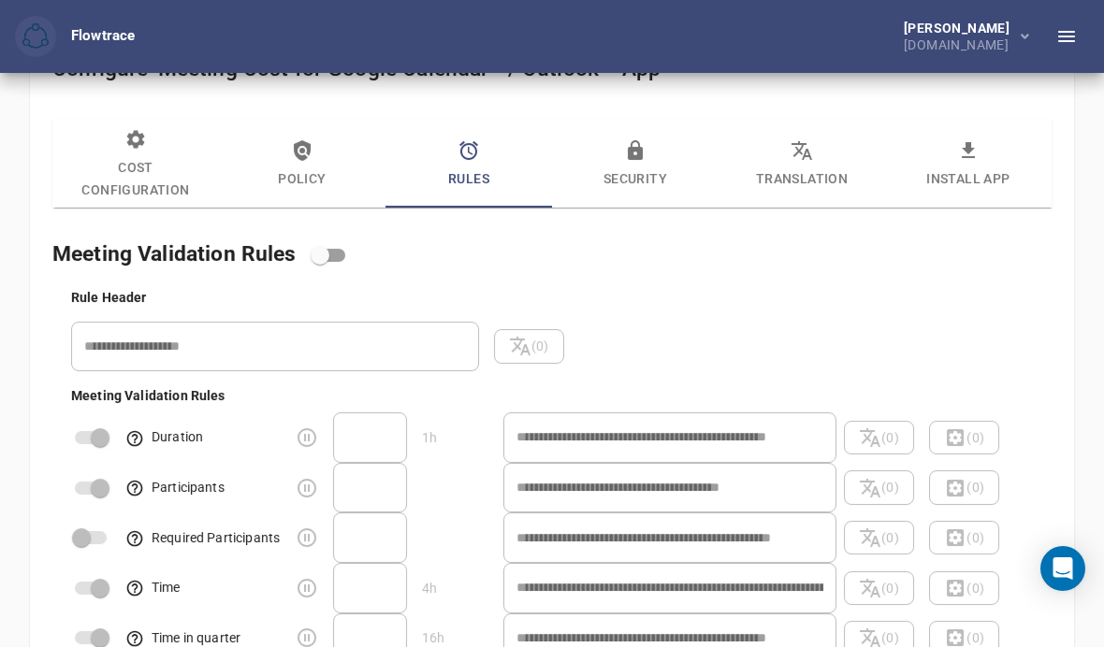
scroll to position [911, 0]
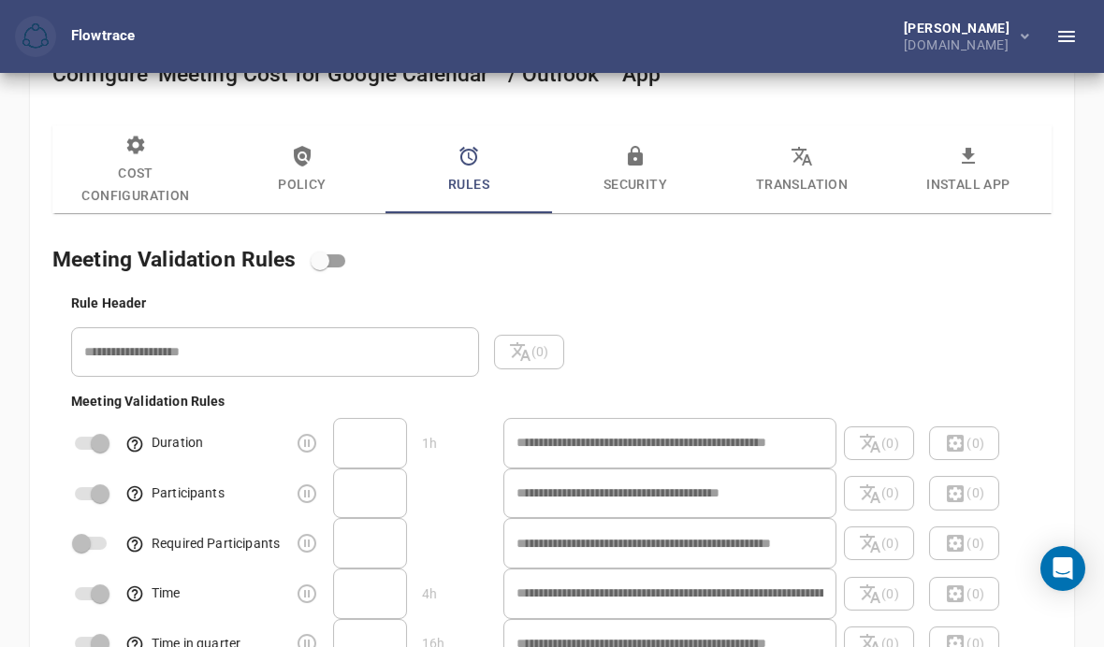
click at [653, 174] on span "Security" at bounding box center [635, 170] width 144 height 51
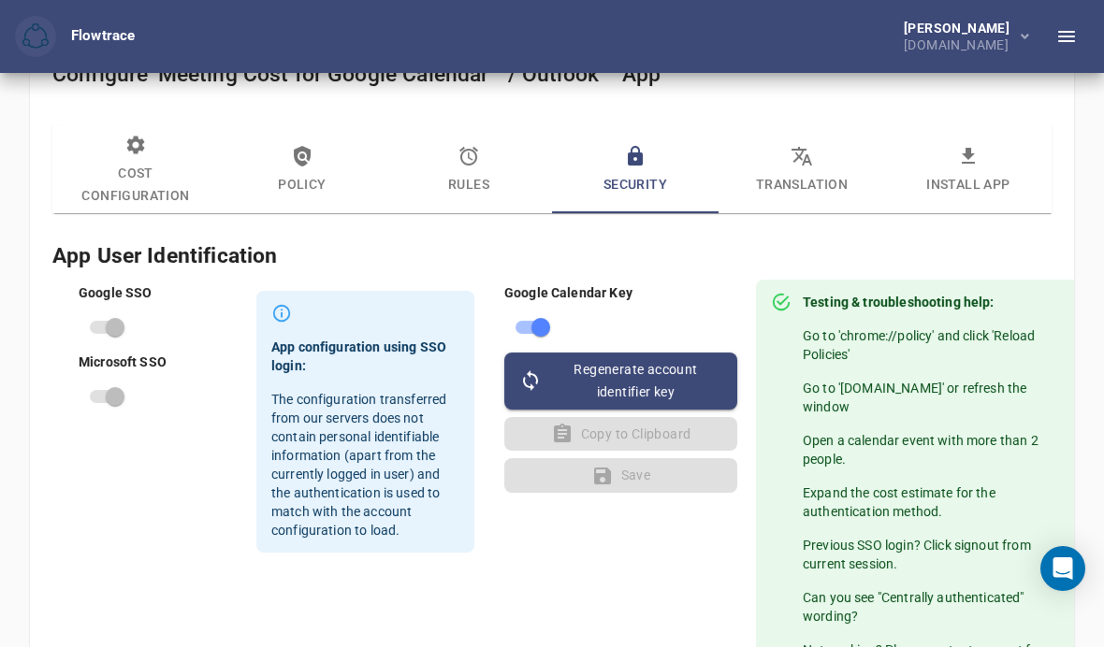
click at [808, 173] on span "Translation" at bounding box center [802, 170] width 144 height 51
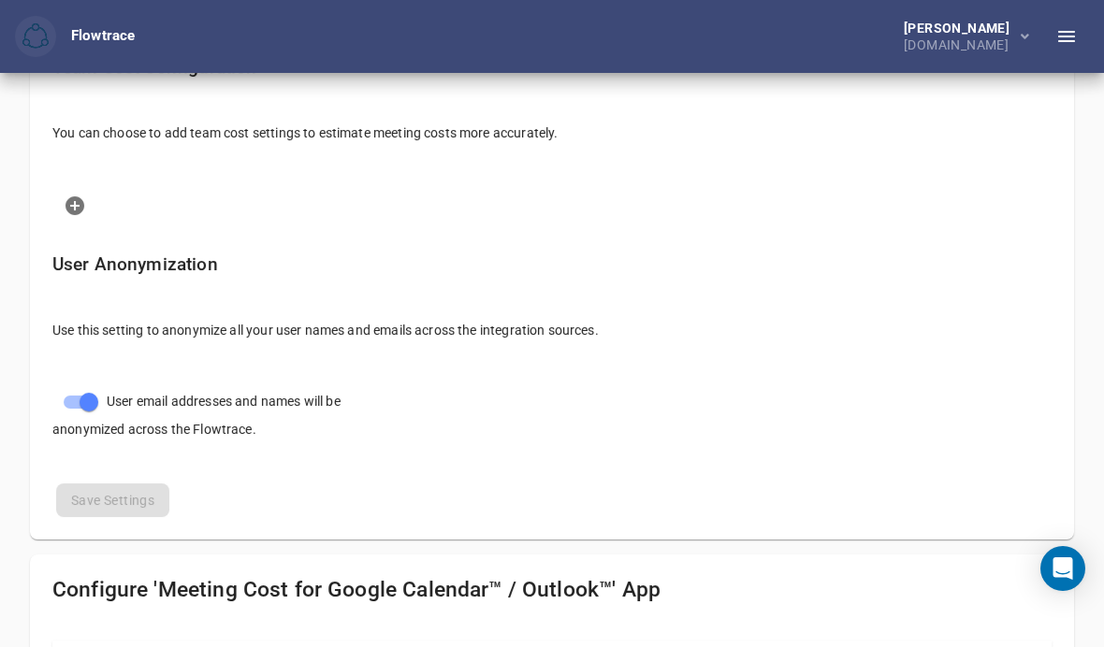
scroll to position [380, 0]
